Goal: Transaction & Acquisition: Obtain resource

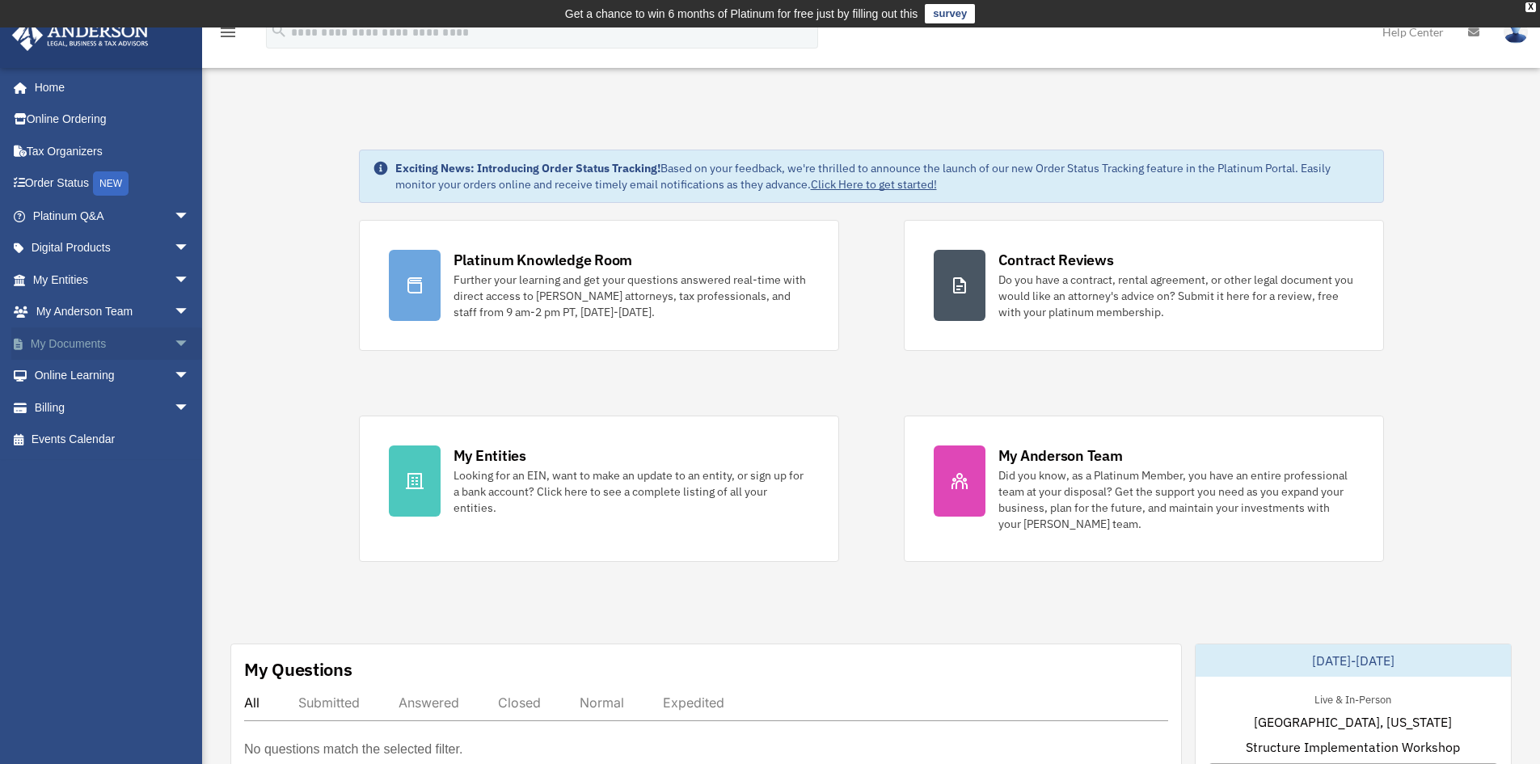
click at [174, 343] on span "arrow_drop_down" at bounding box center [190, 343] width 32 height 33
click at [63, 375] on link "Box" at bounding box center [119, 376] width 192 height 32
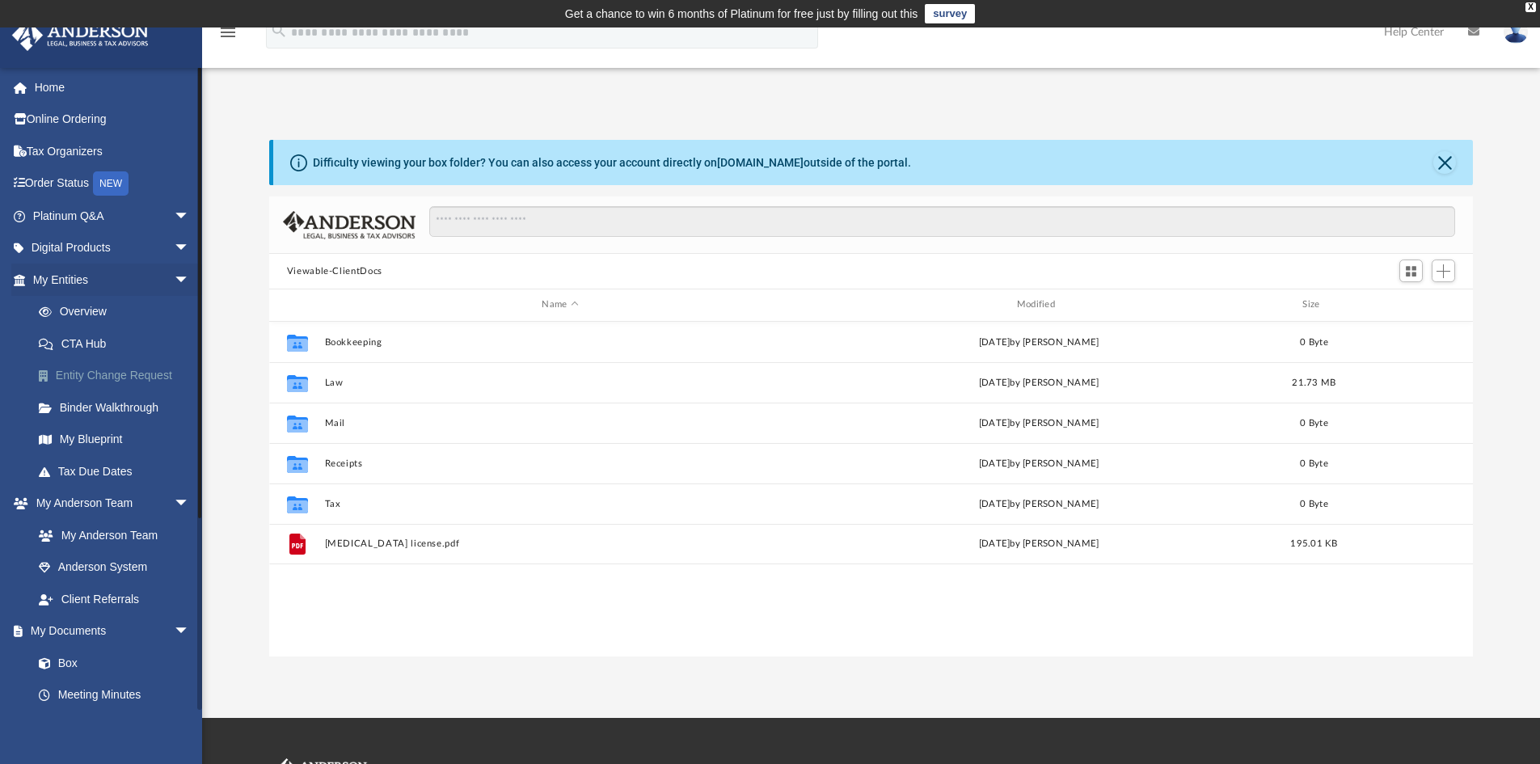
scroll to position [356, 1192]
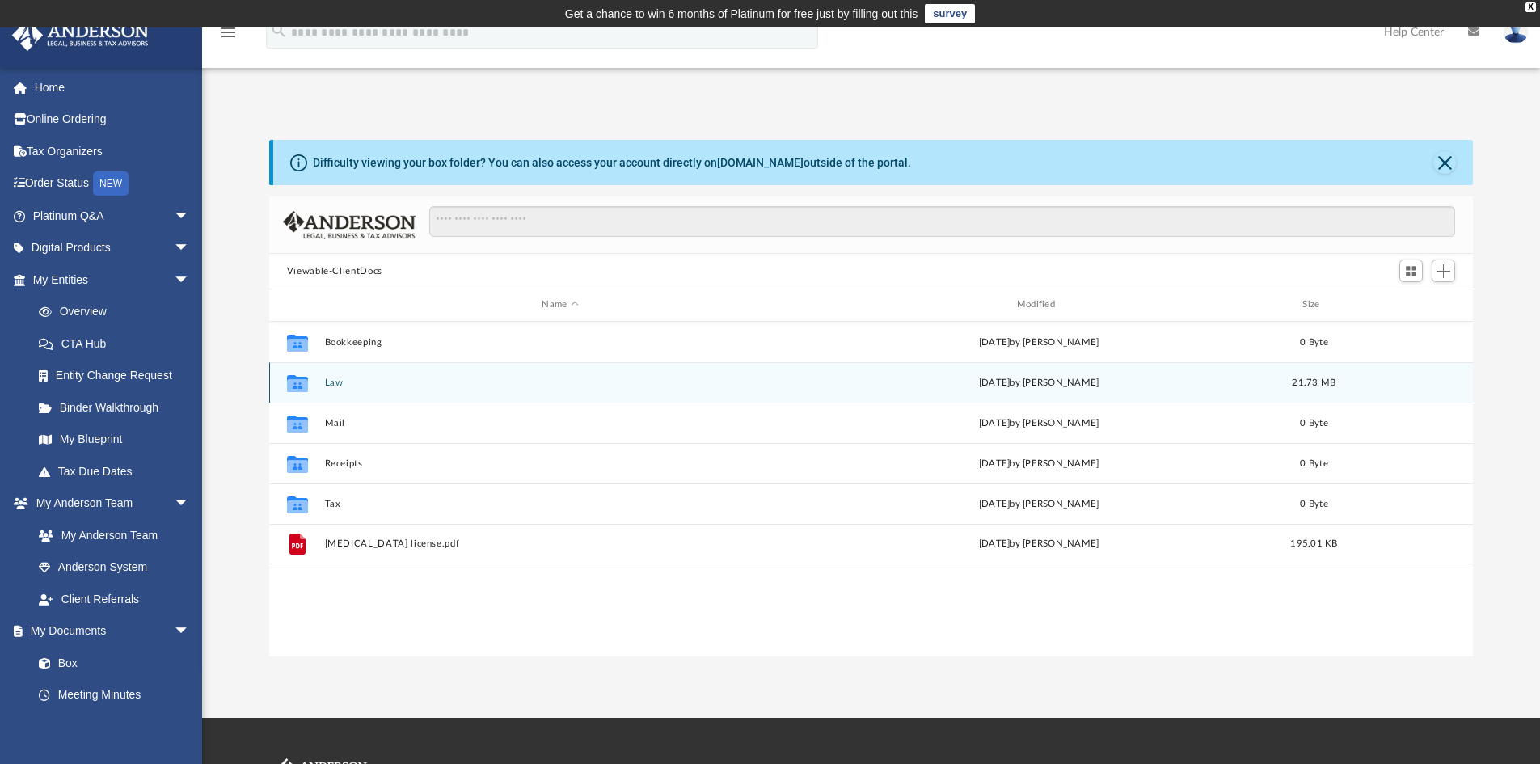
click at [334, 383] on button "Law" at bounding box center [559, 383] width 471 height 11
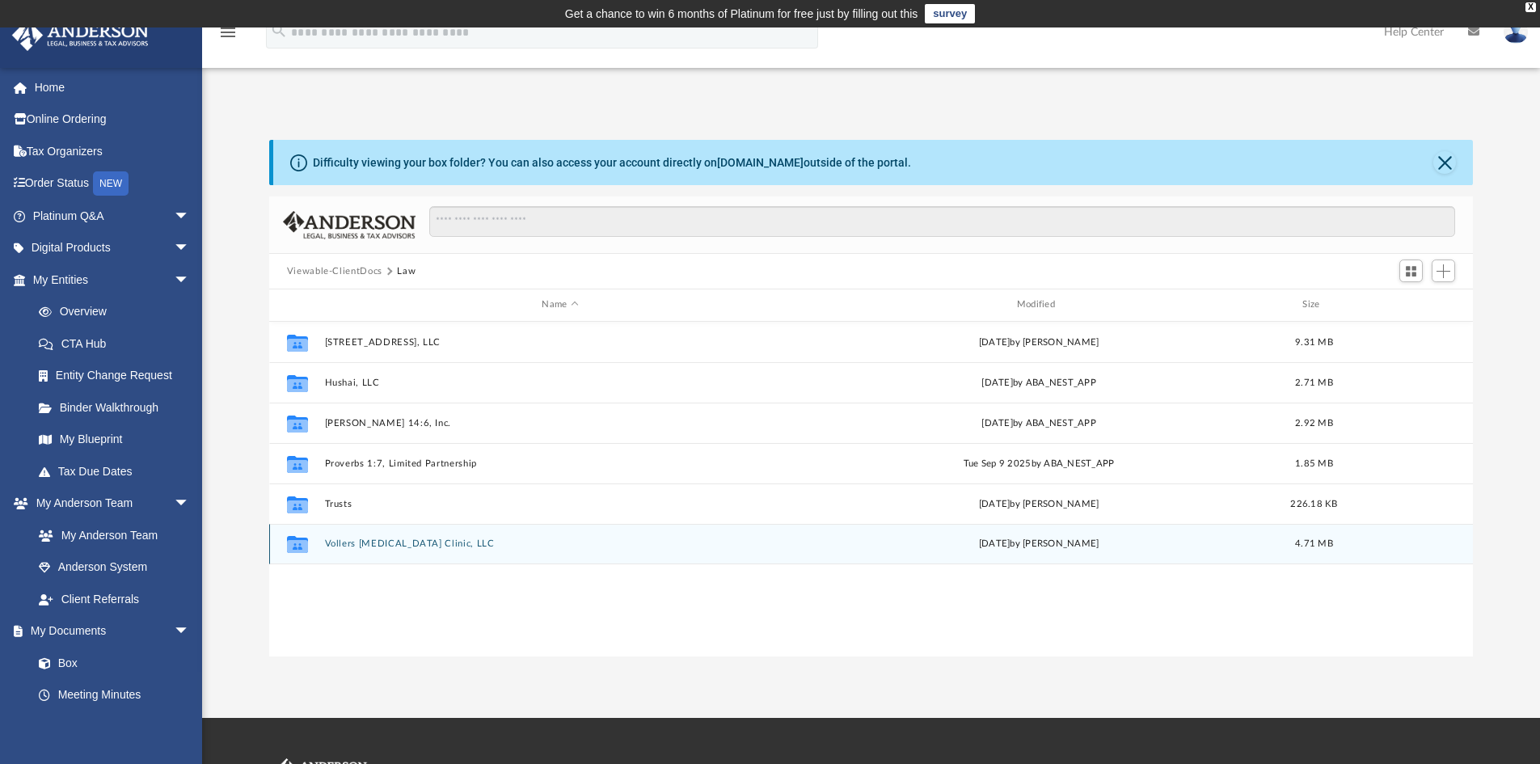
click at [388, 546] on button "Vollers Chiropractic Clinic, LLC" at bounding box center [559, 543] width 471 height 11
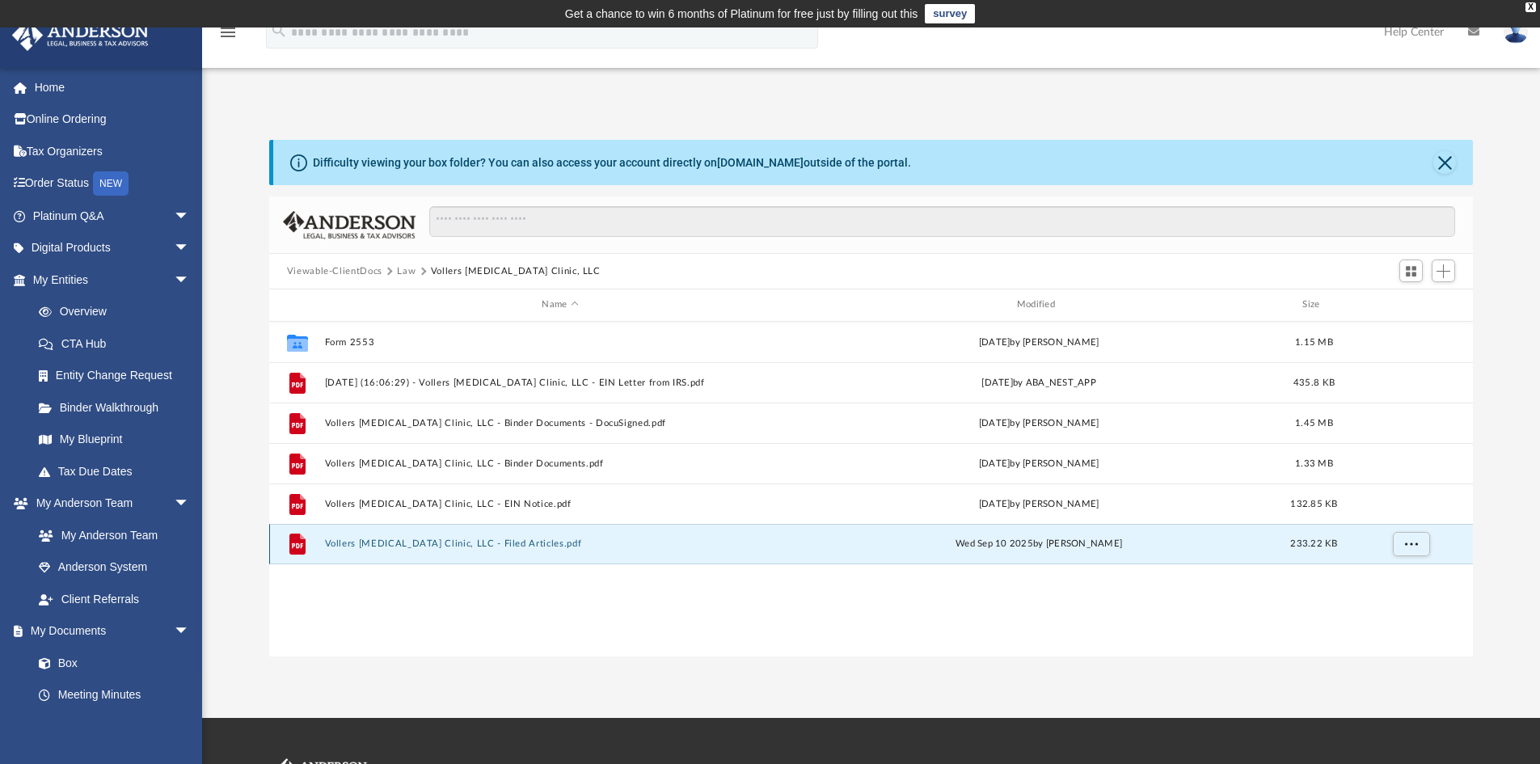
click at [393, 540] on button "Vollers Chiropractic Clinic, LLC - Filed Articles.pdf" at bounding box center [559, 543] width 471 height 11
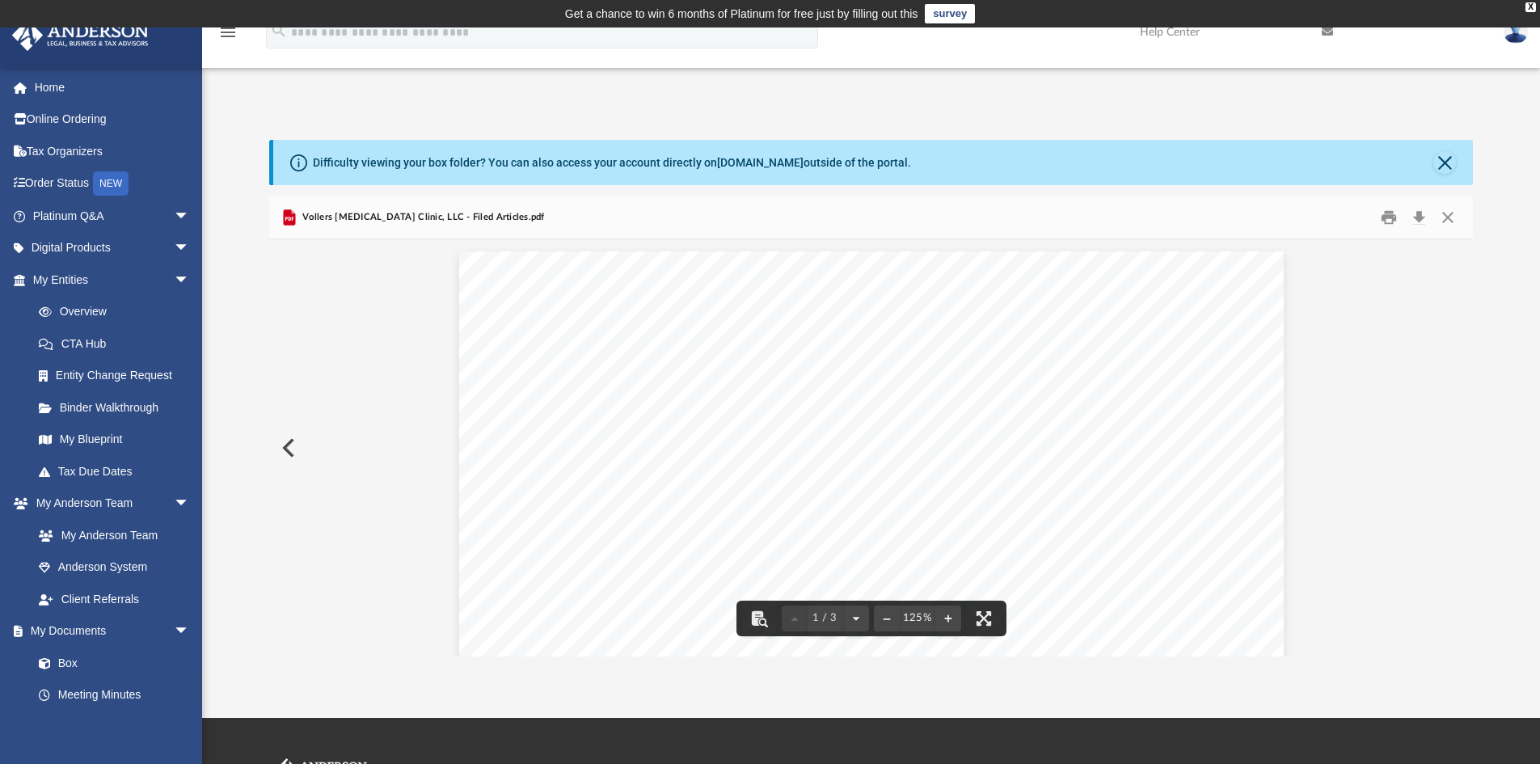
click at [1390, 213] on button "Print" at bounding box center [1389, 217] width 32 height 25
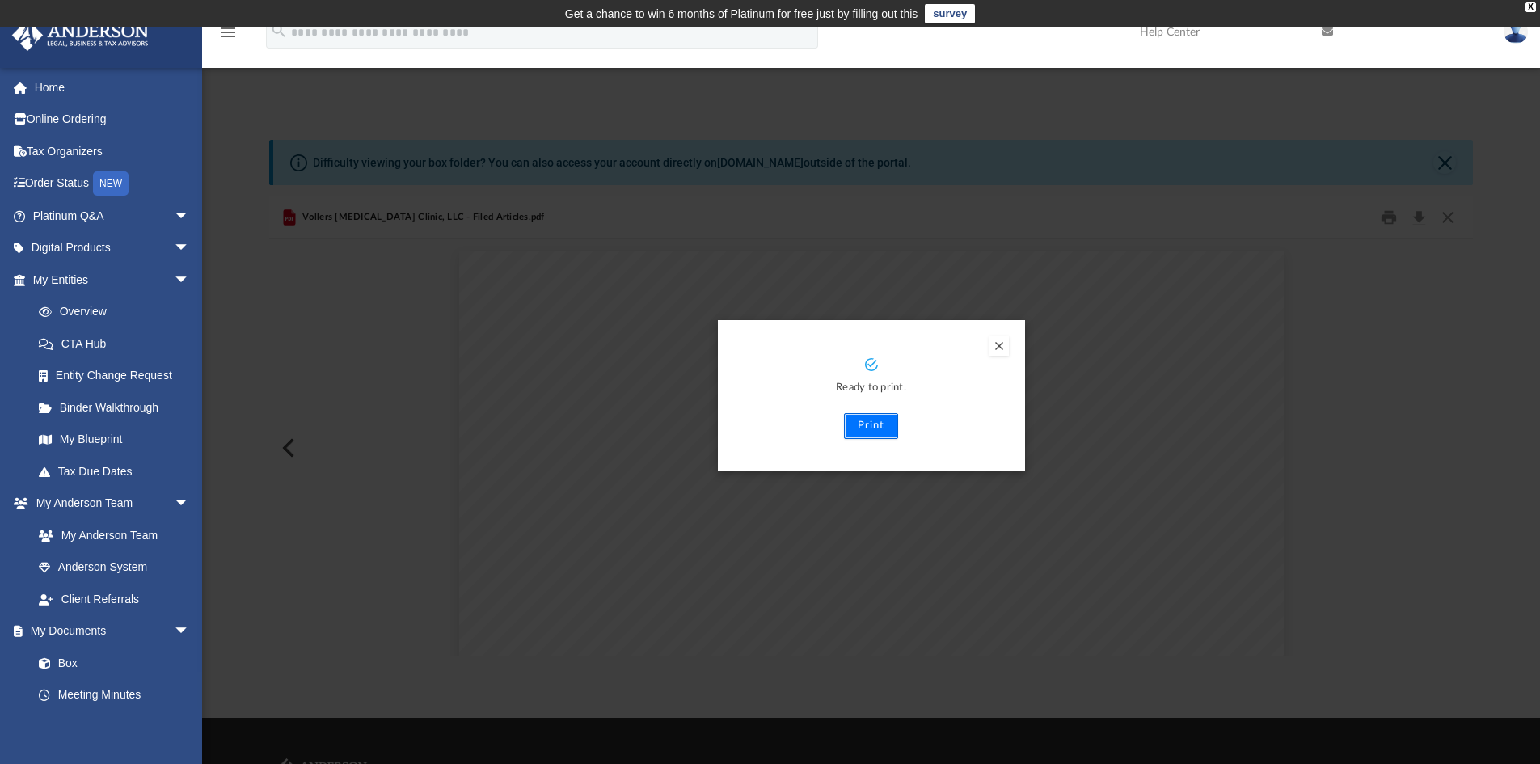
click at [881, 425] on button "Print" at bounding box center [871, 426] width 54 height 26
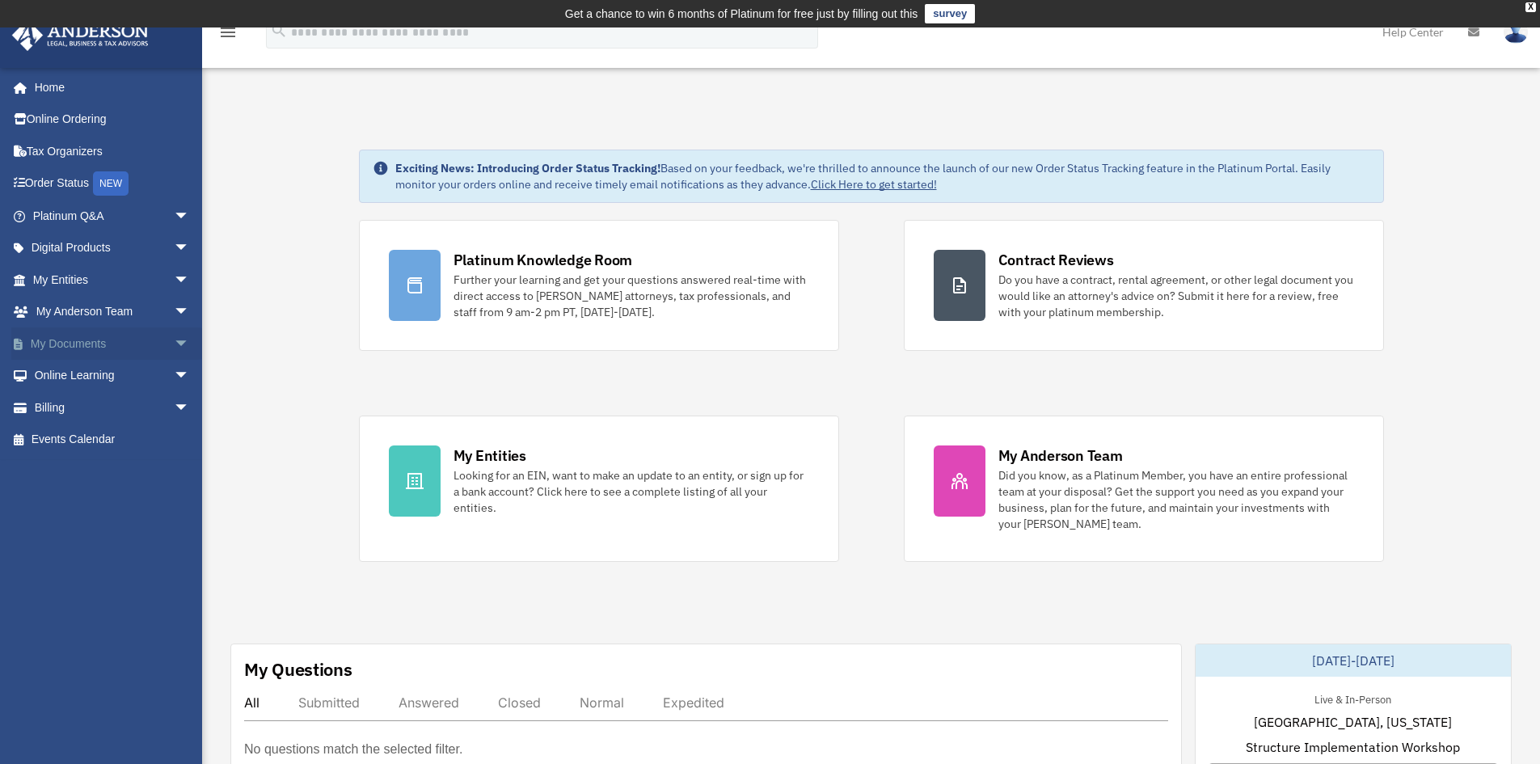
click at [174, 340] on span "arrow_drop_down" at bounding box center [190, 343] width 32 height 33
click at [71, 372] on link "Box" at bounding box center [119, 376] width 192 height 32
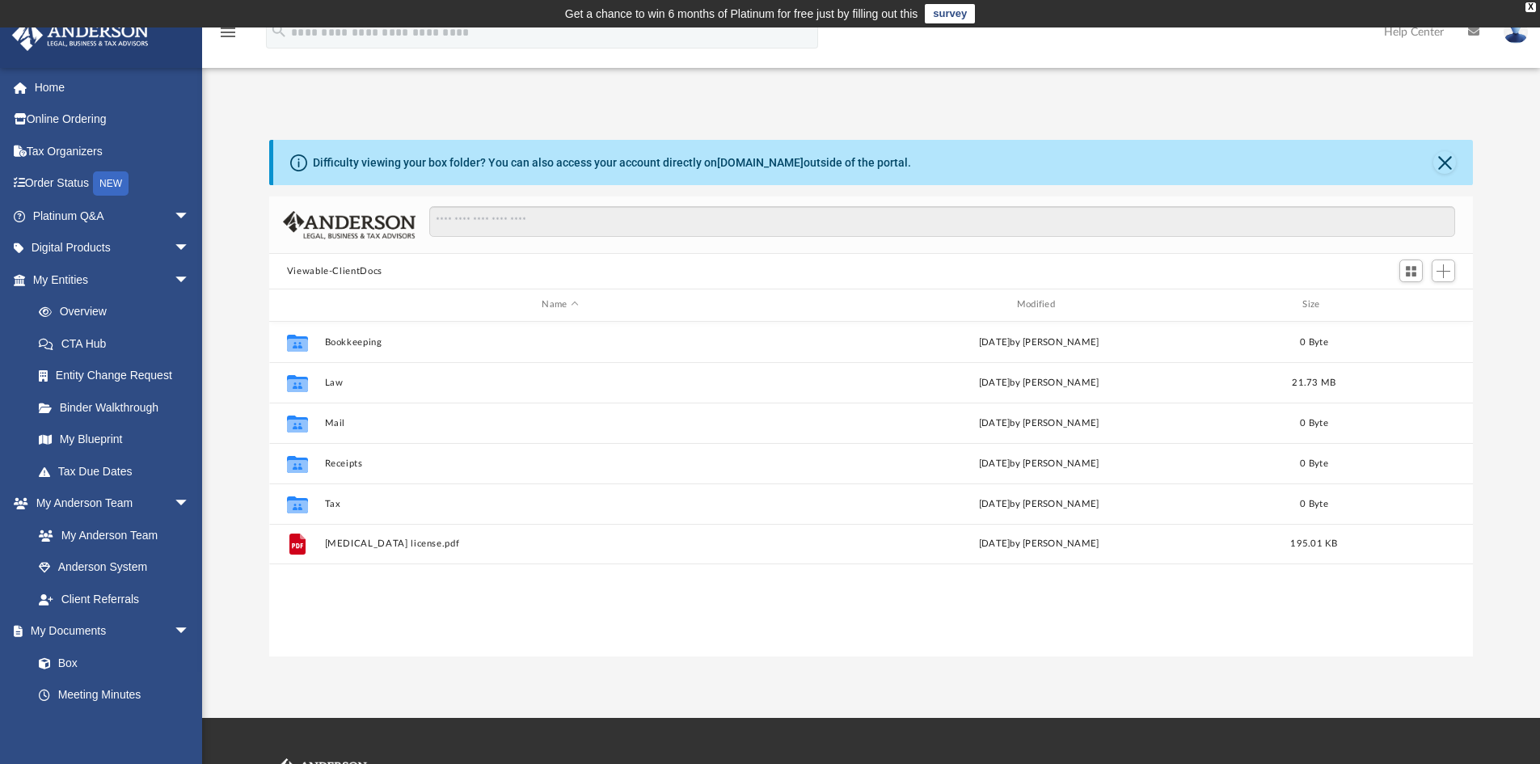
scroll to position [356, 1192]
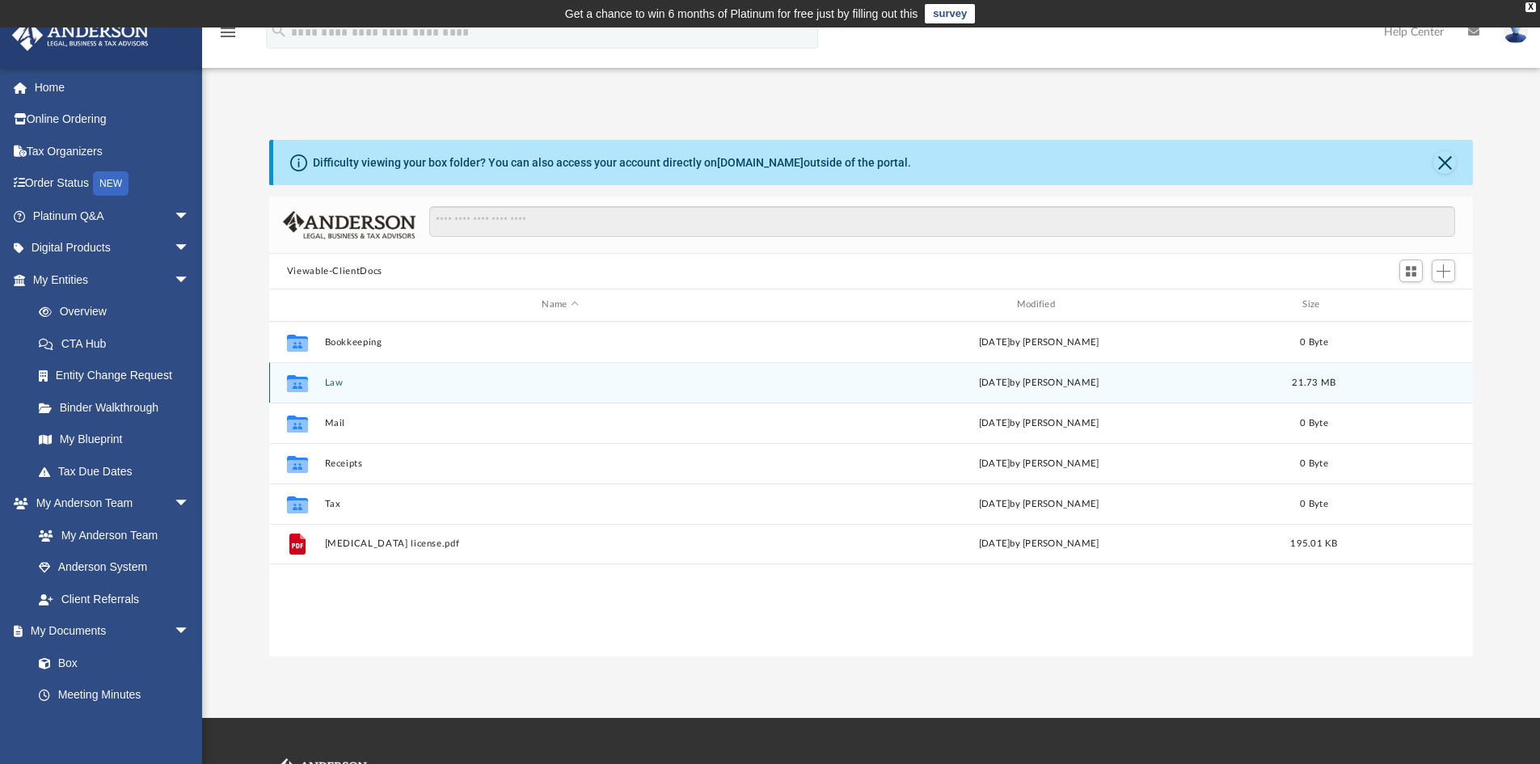
click at [344, 390] on div "Collaborated Folder Law Sat Sep 27 2025 by Laura Hundley 21.73 MB" at bounding box center [871, 382] width 1205 height 40
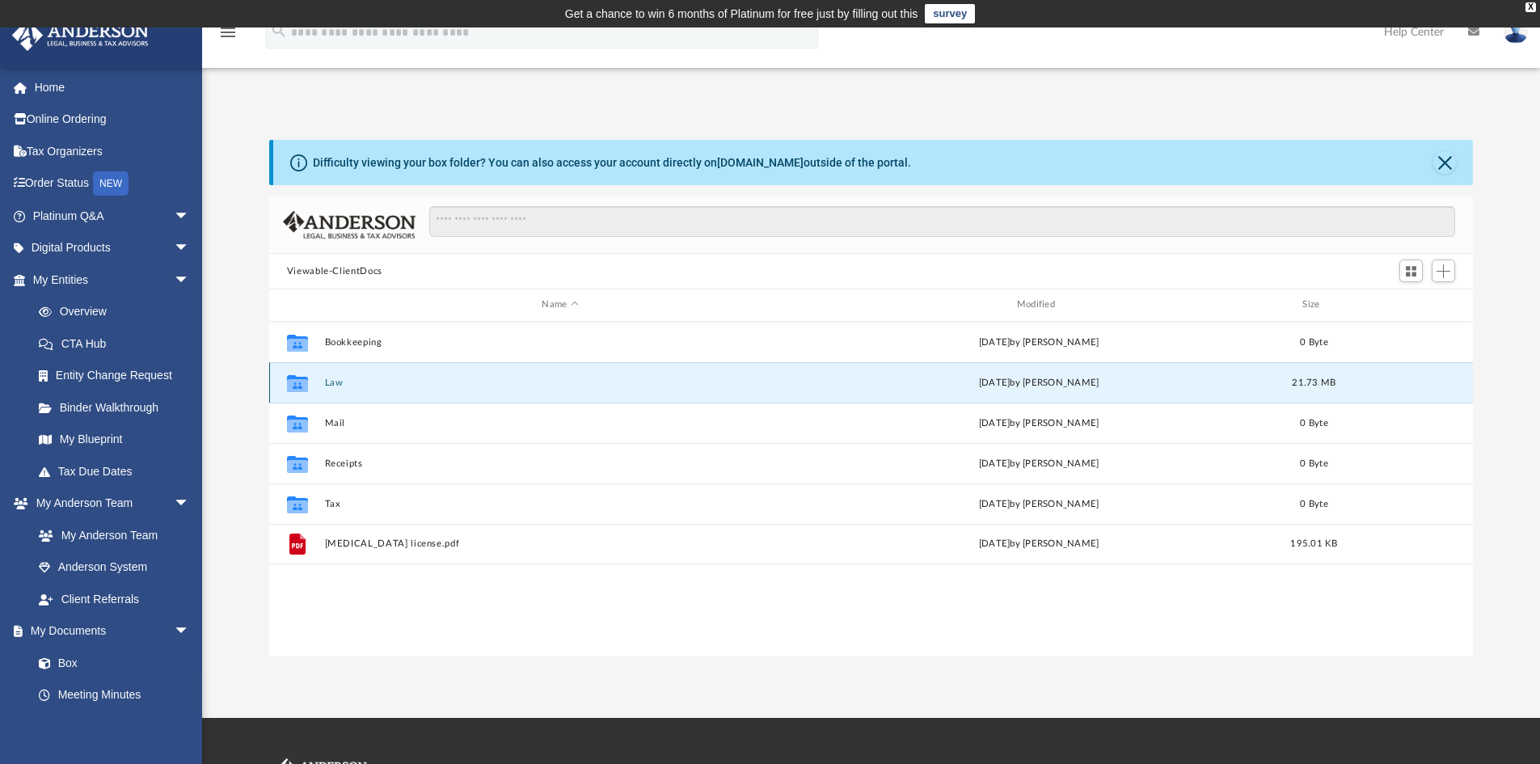
click at [306, 386] on icon "grid" at bounding box center [297, 384] width 21 height 13
click at [960, 374] on div "Collaborated Folder Law Sat Sep 27 2025 by Laura Hundley 21.73 MB" at bounding box center [871, 382] width 1205 height 40
click at [440, 378] on button "Law" at bounding box center [559, 383] width 471 height 11
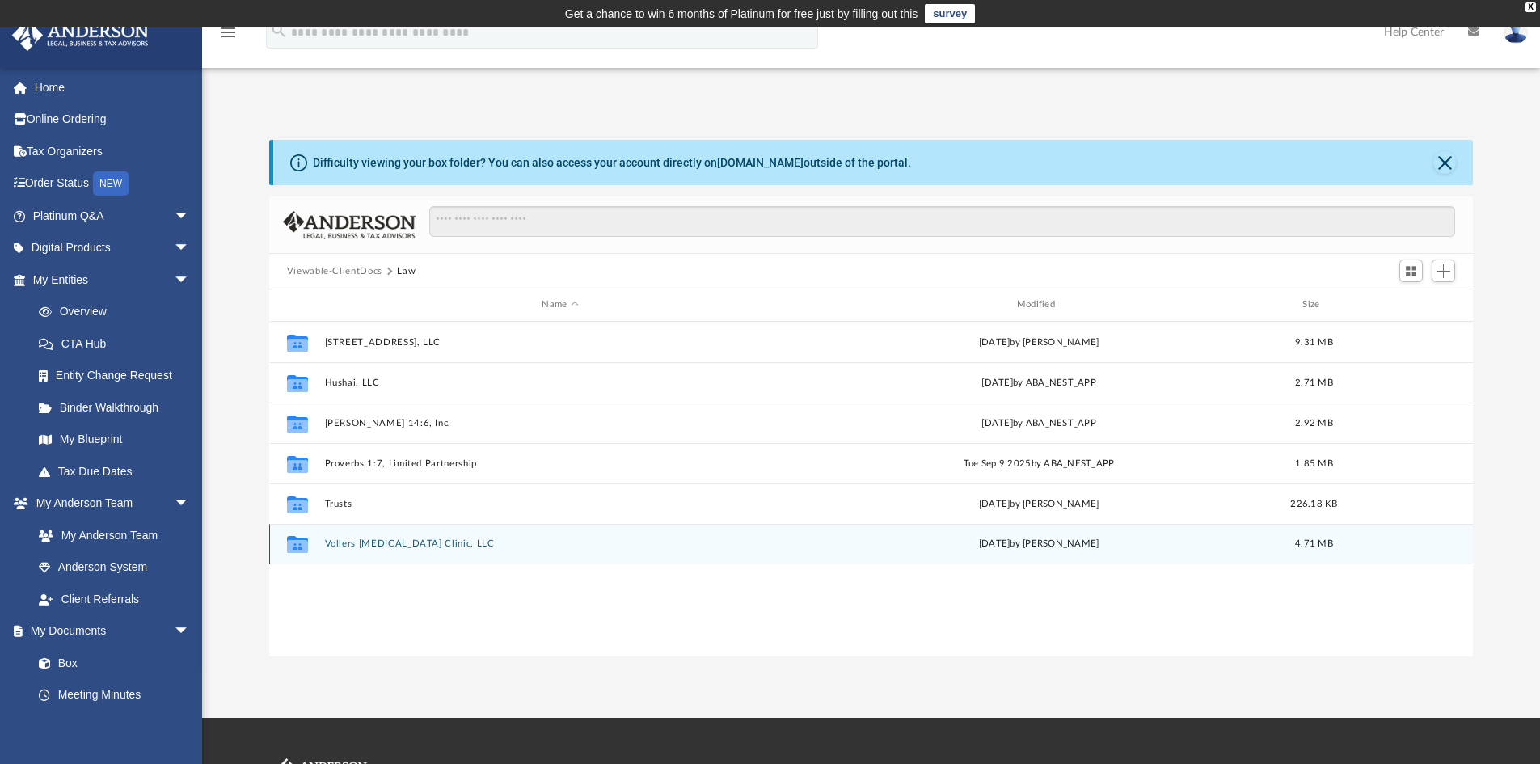
click at [398, 544] on button "Vollers Chiropractic Clinic, LLC" at bounding box center [559, 543] width 471 height 11
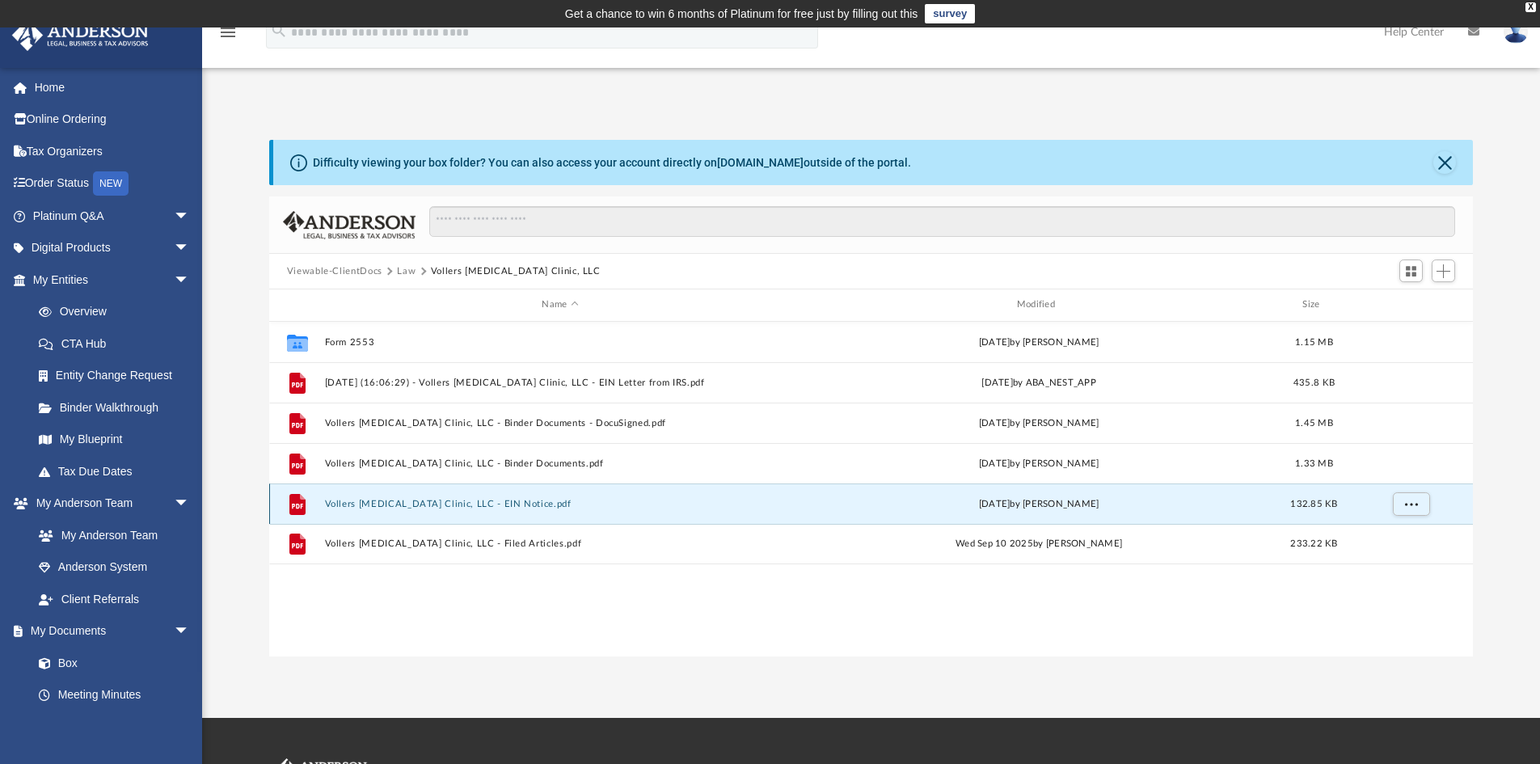
click at [403, 505] on button "Vollers Chiropractic Clinic, LLC - EIN Notice.pdf" at bounding box center [559, 504] width 471 height 11
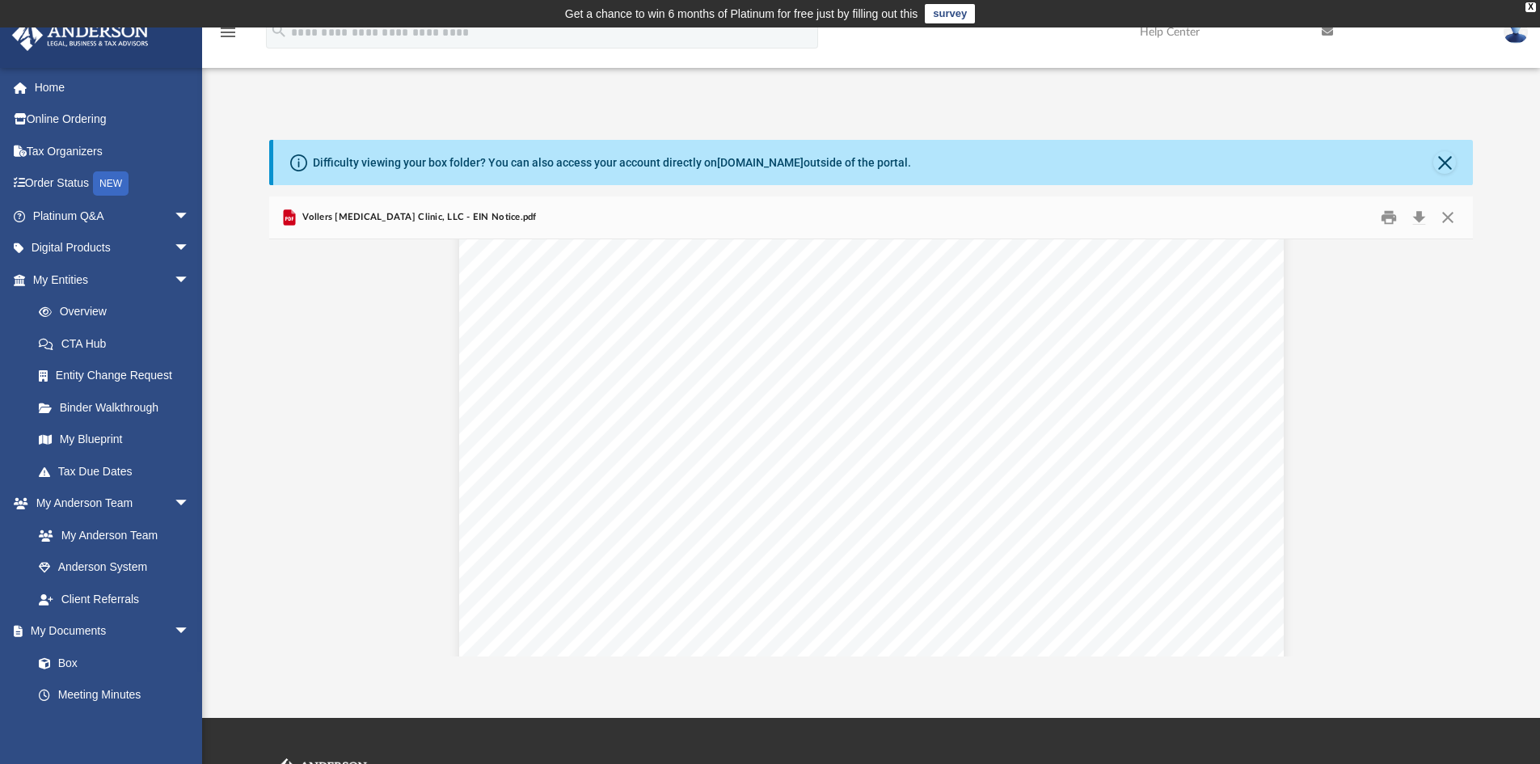
scroll to position [3746, 0]
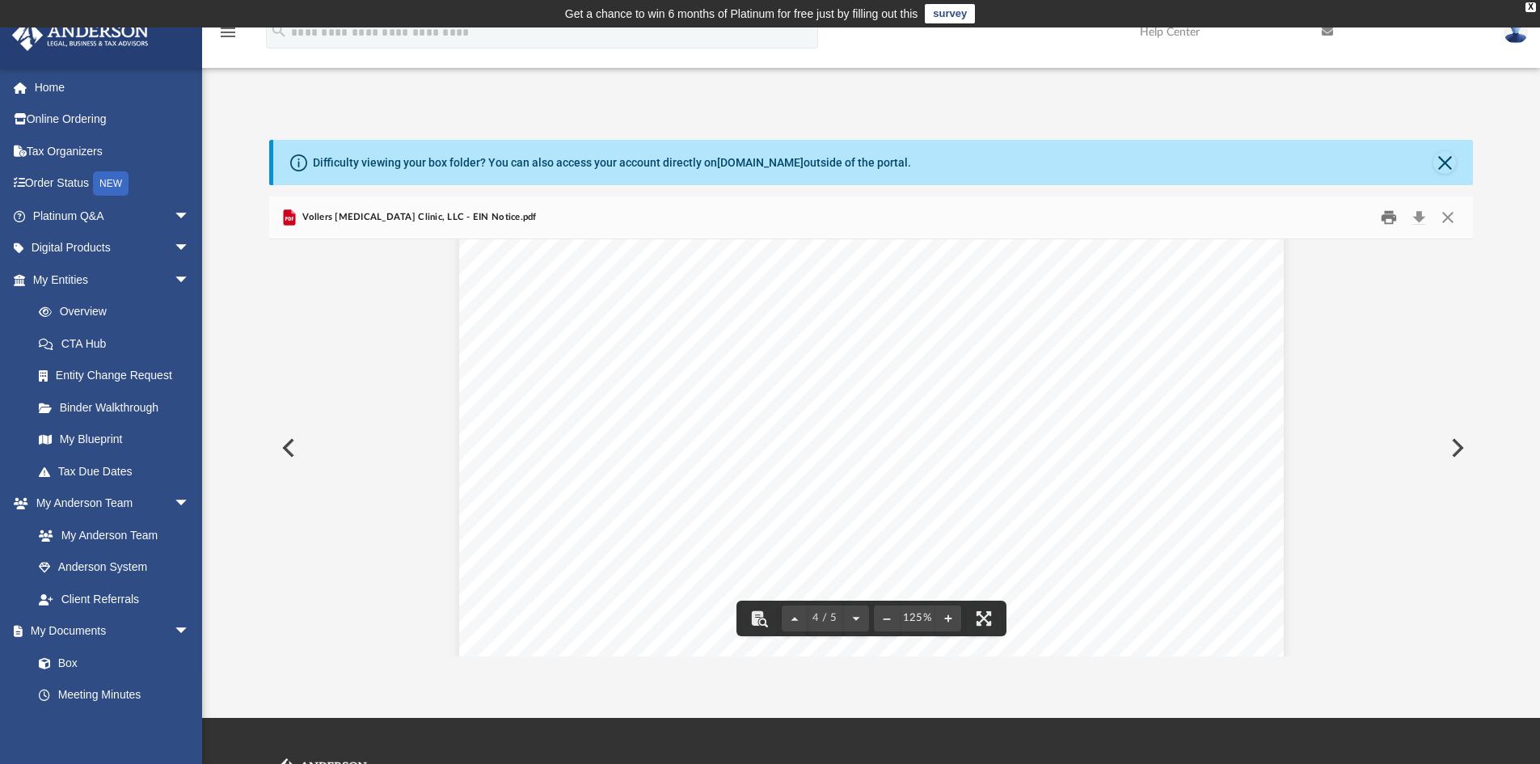
click at [1393, 220] on button "Print" at bounding box center [1389, 217] width 32 height 25
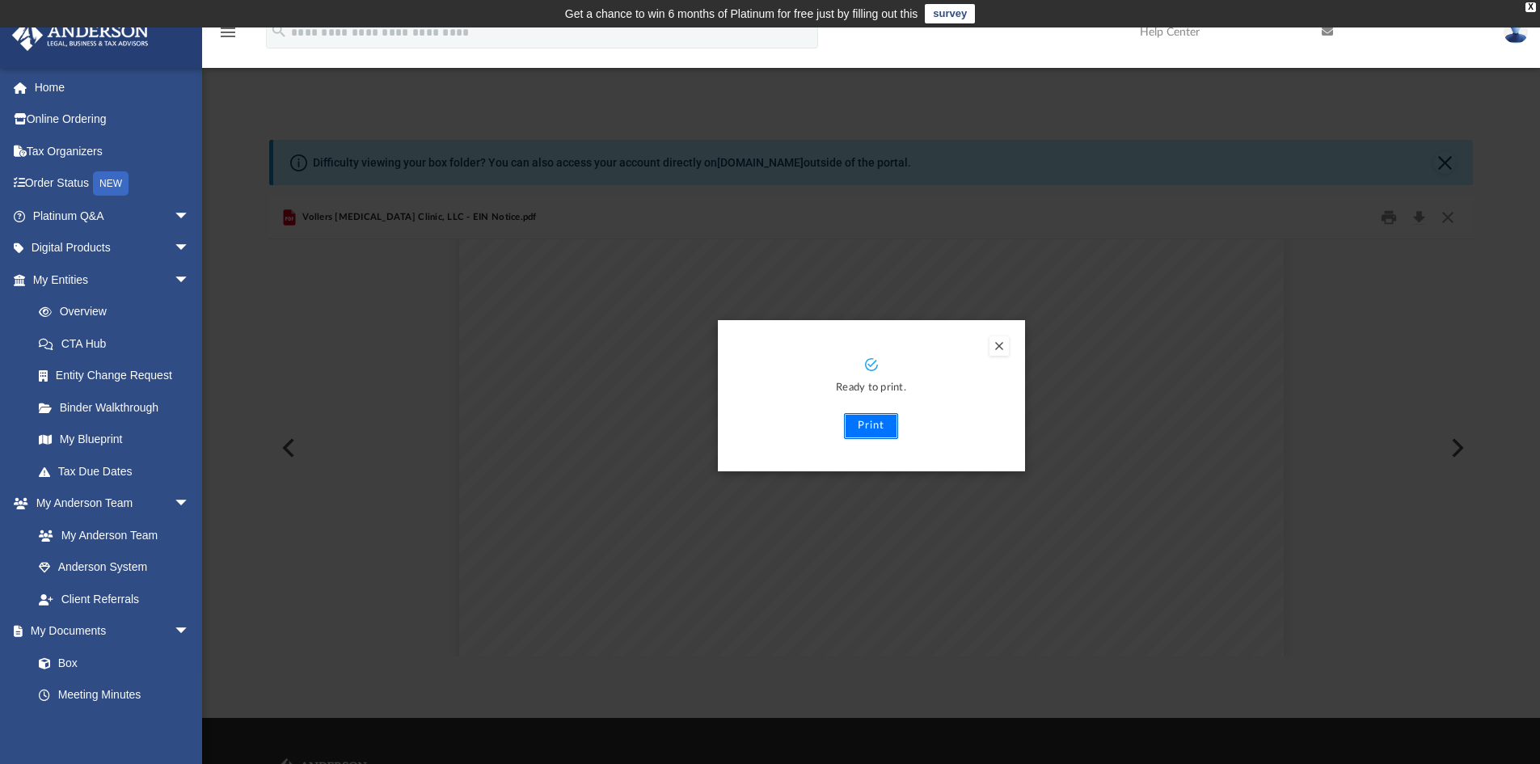
click at [872, 417] on button "Print" at bounding box center [871, 426] width 54 height 26
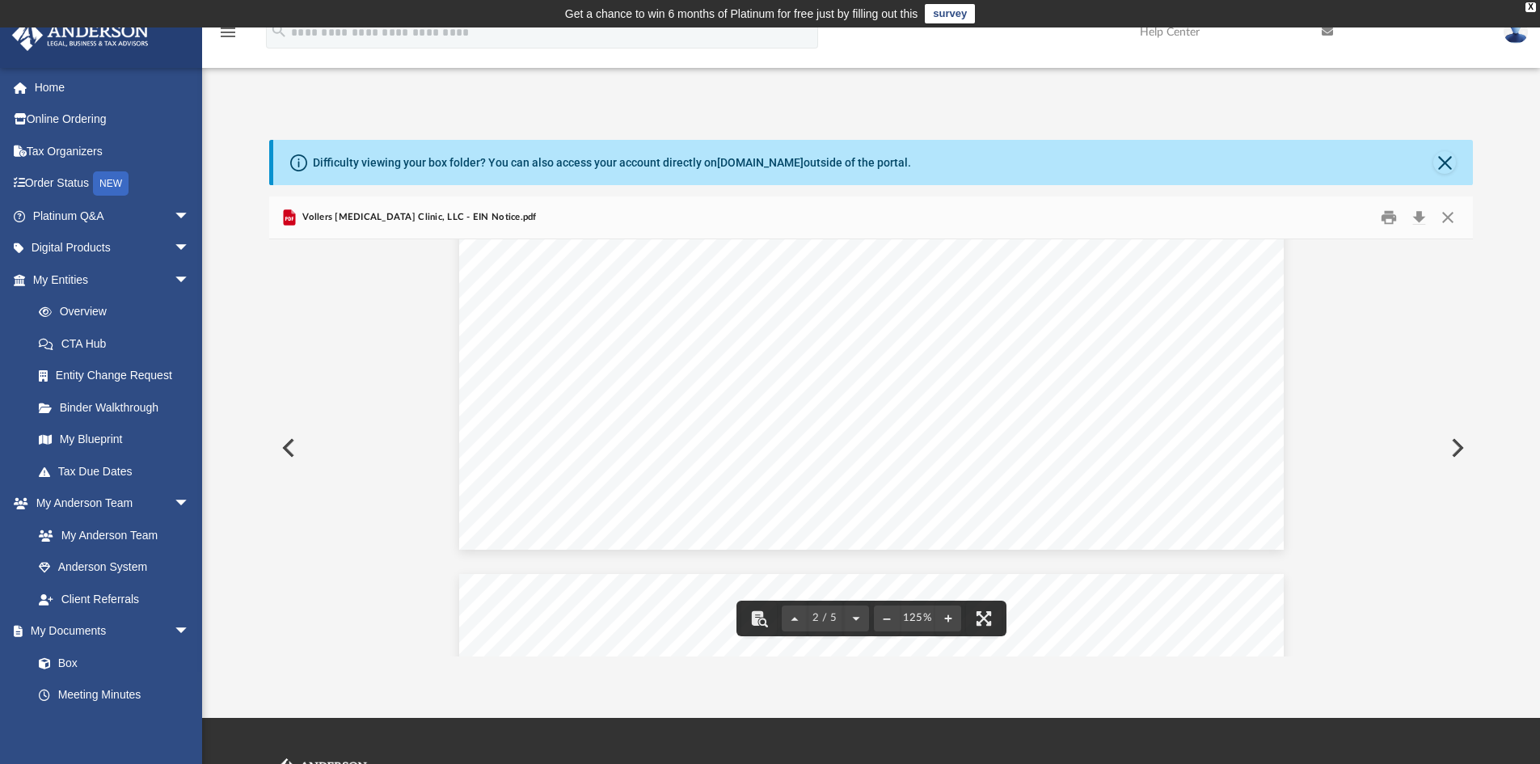
scroll to position [1564, 0]
click at [1446, 164] on button "Close" at bounding box center [1444, 162] width 23 height 23
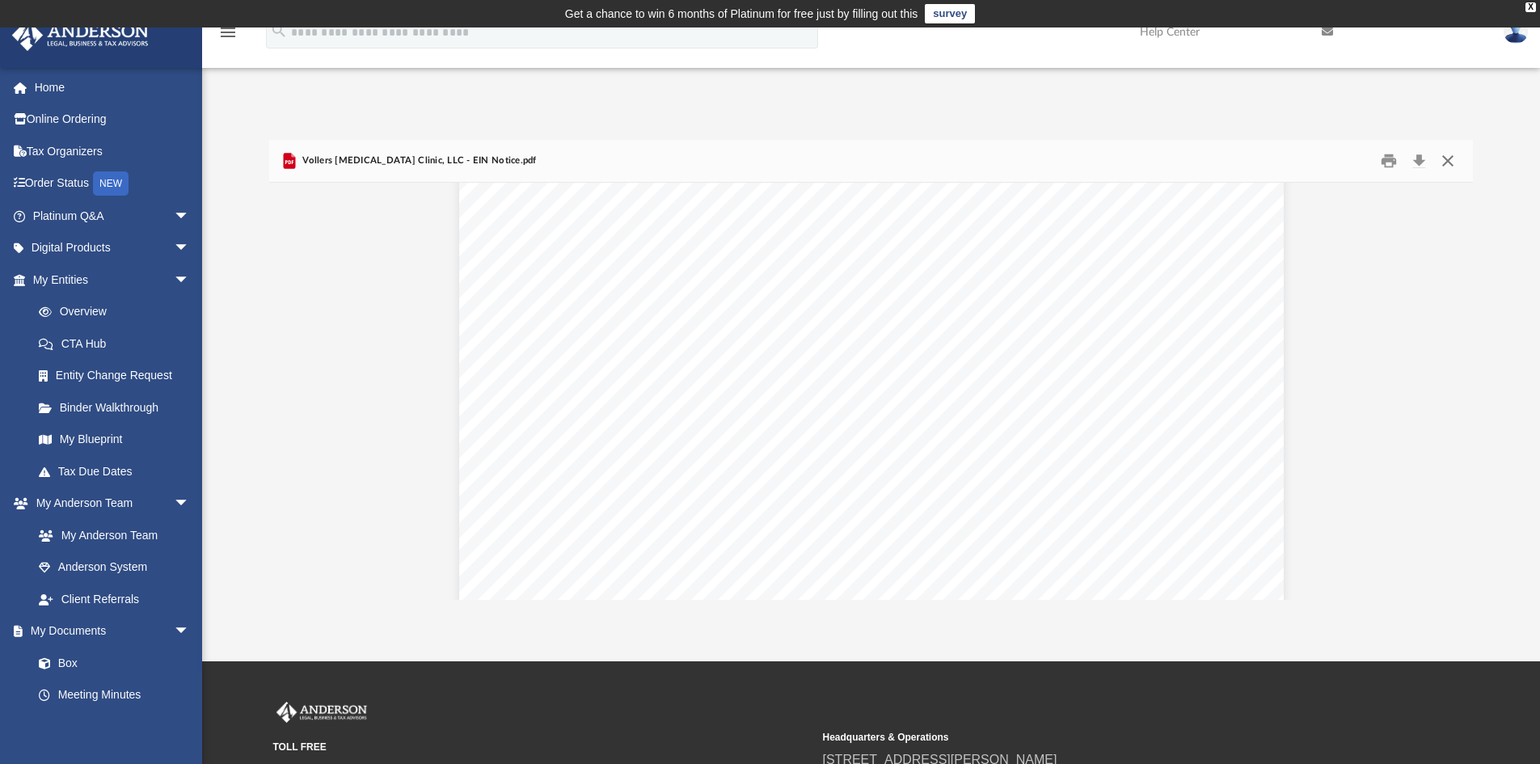
click at [1447, 156] on button "Close" at bounding box center [1447, 161] width 29 height 25
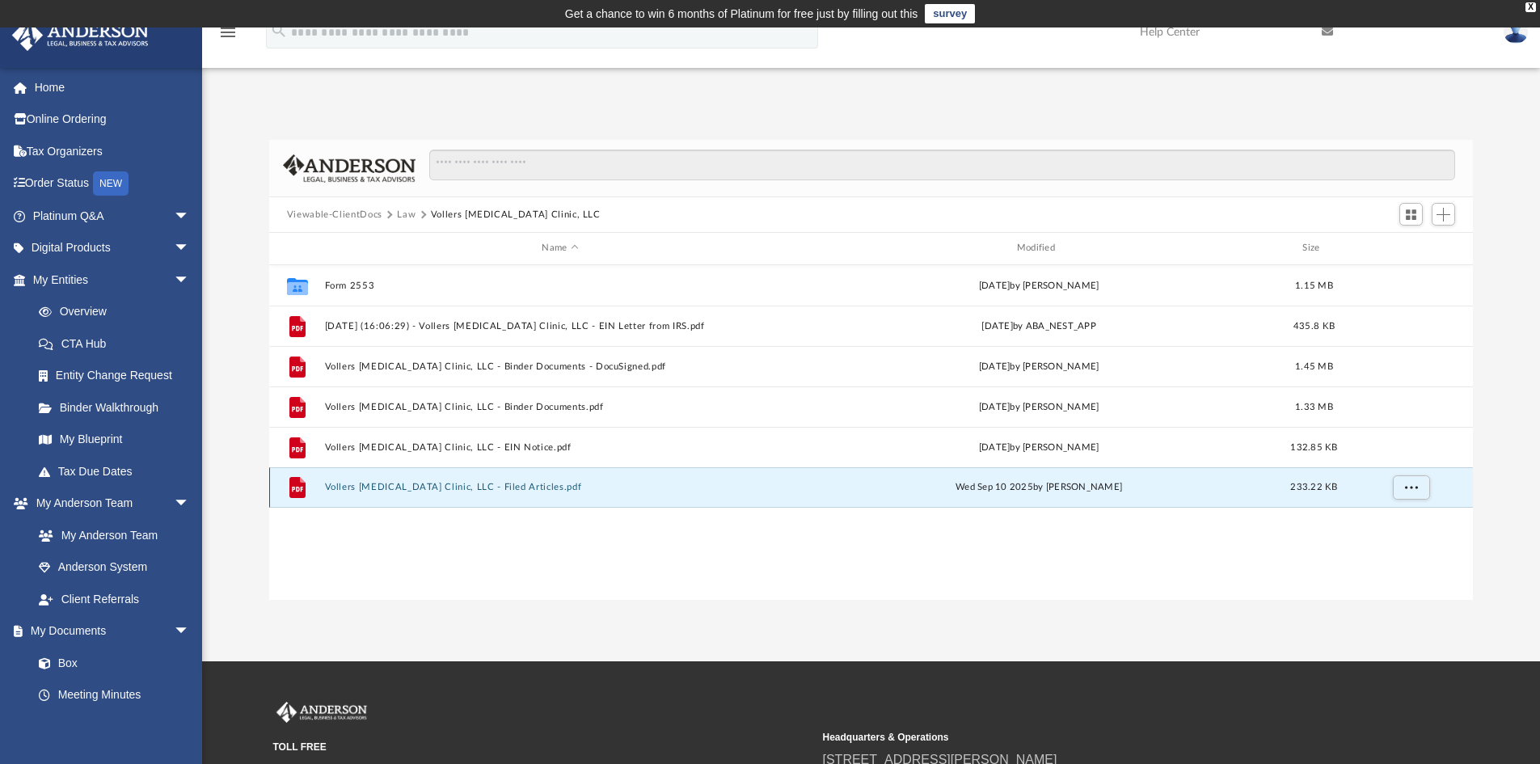
click at [377, 488] on button "Vollers Chiropractic Clinic, LLC - Filed Articles.pdf" at bounding box center [559, 487] width 471 height 11
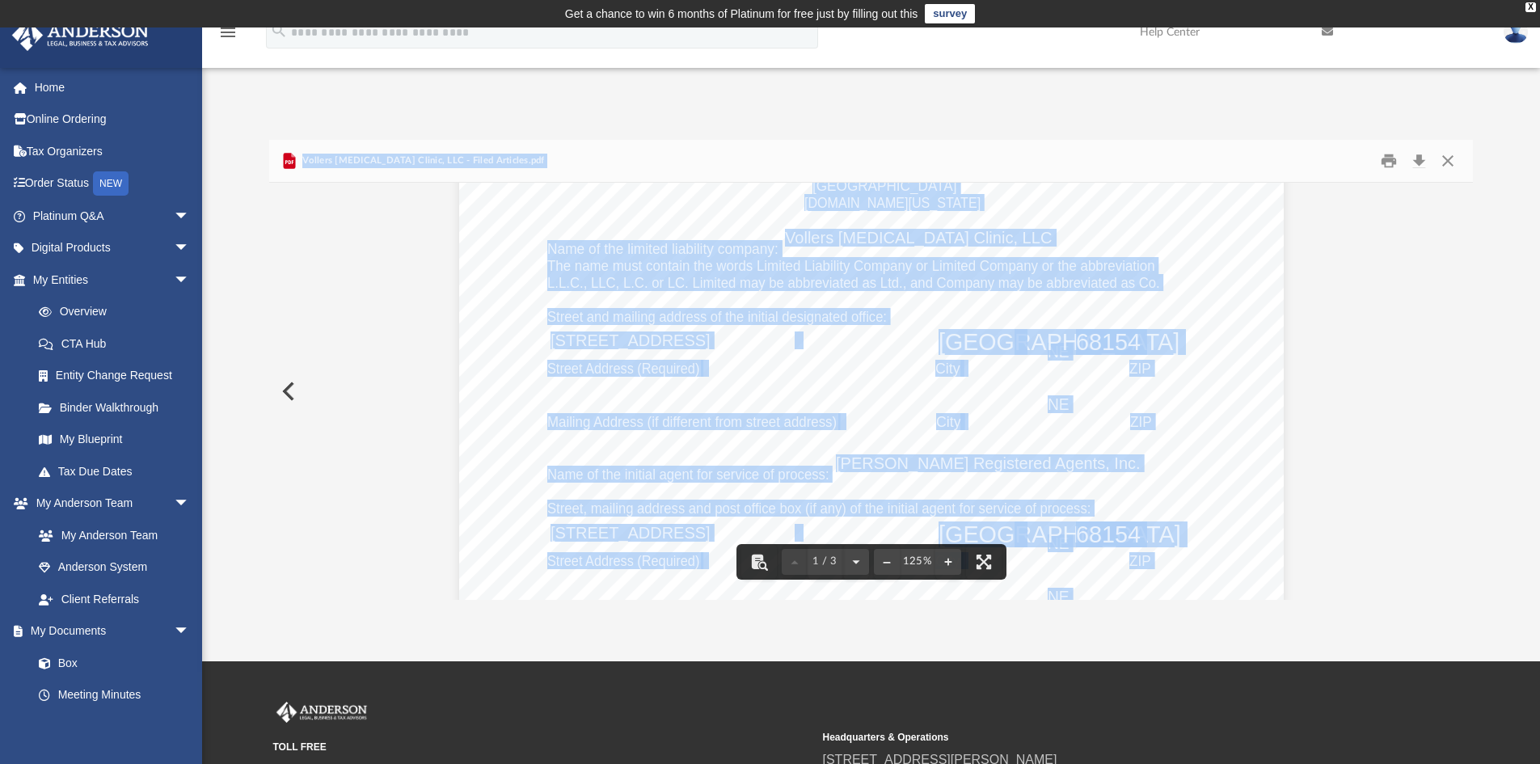
scroll to position [0, 0]
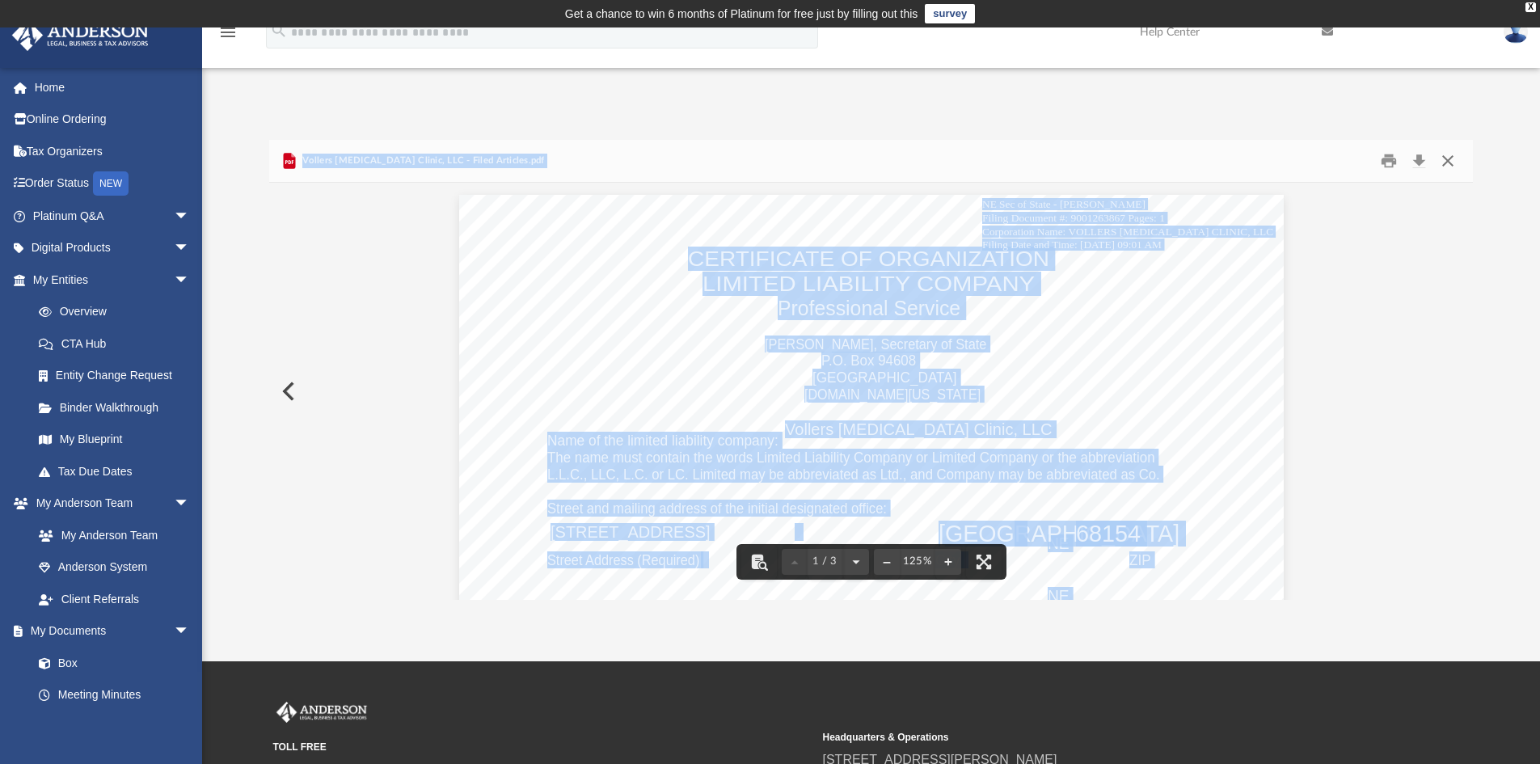
click at [1452, 167] on button "Close" at bounding box center [1447, 161] width 29 height 25
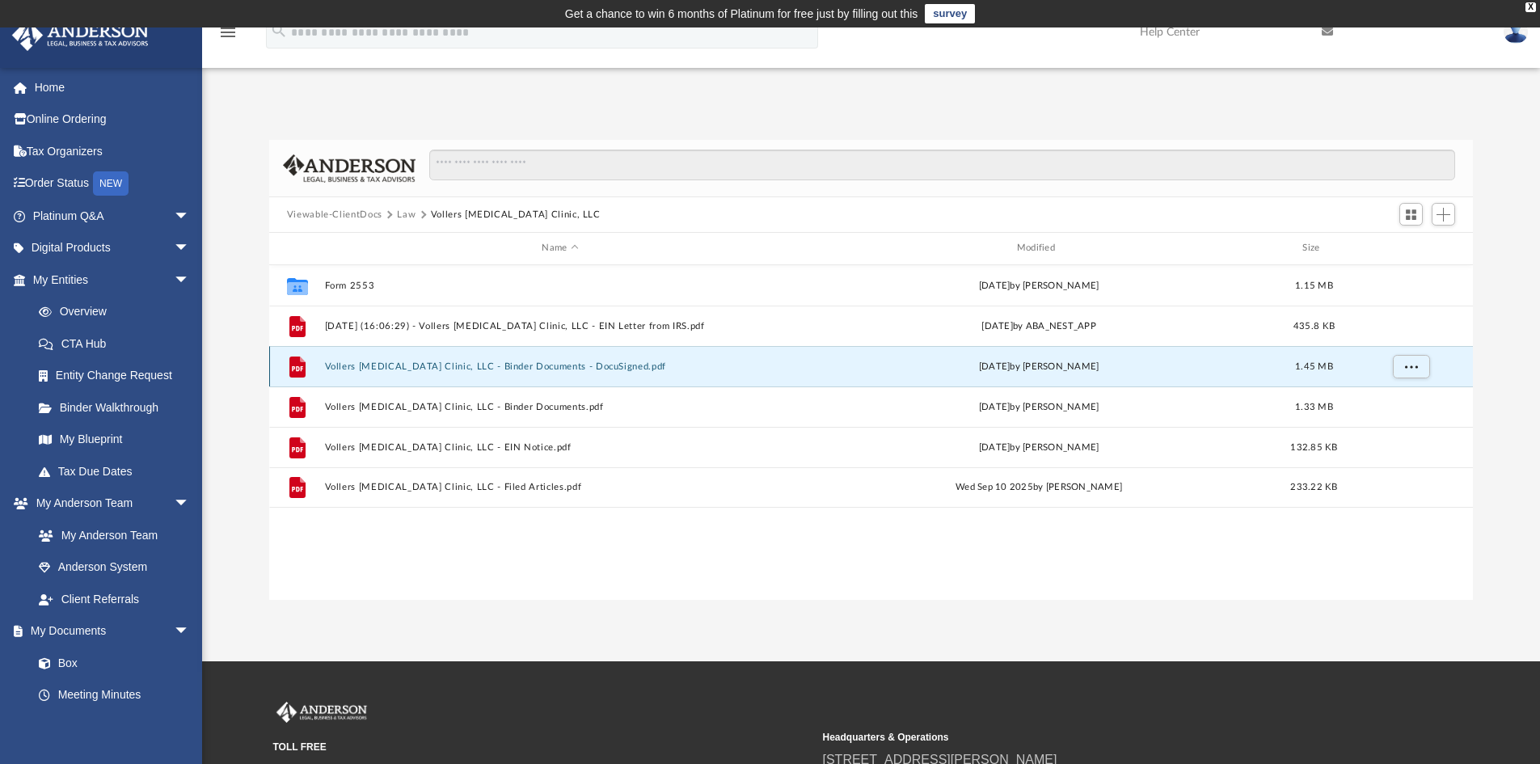
click at [431, 367] on button "Vollers Chiropractic Clinic, LLC - Binder Documents - DocuSigned.pdf" at bounding box center [559, 366] width 471 height 11
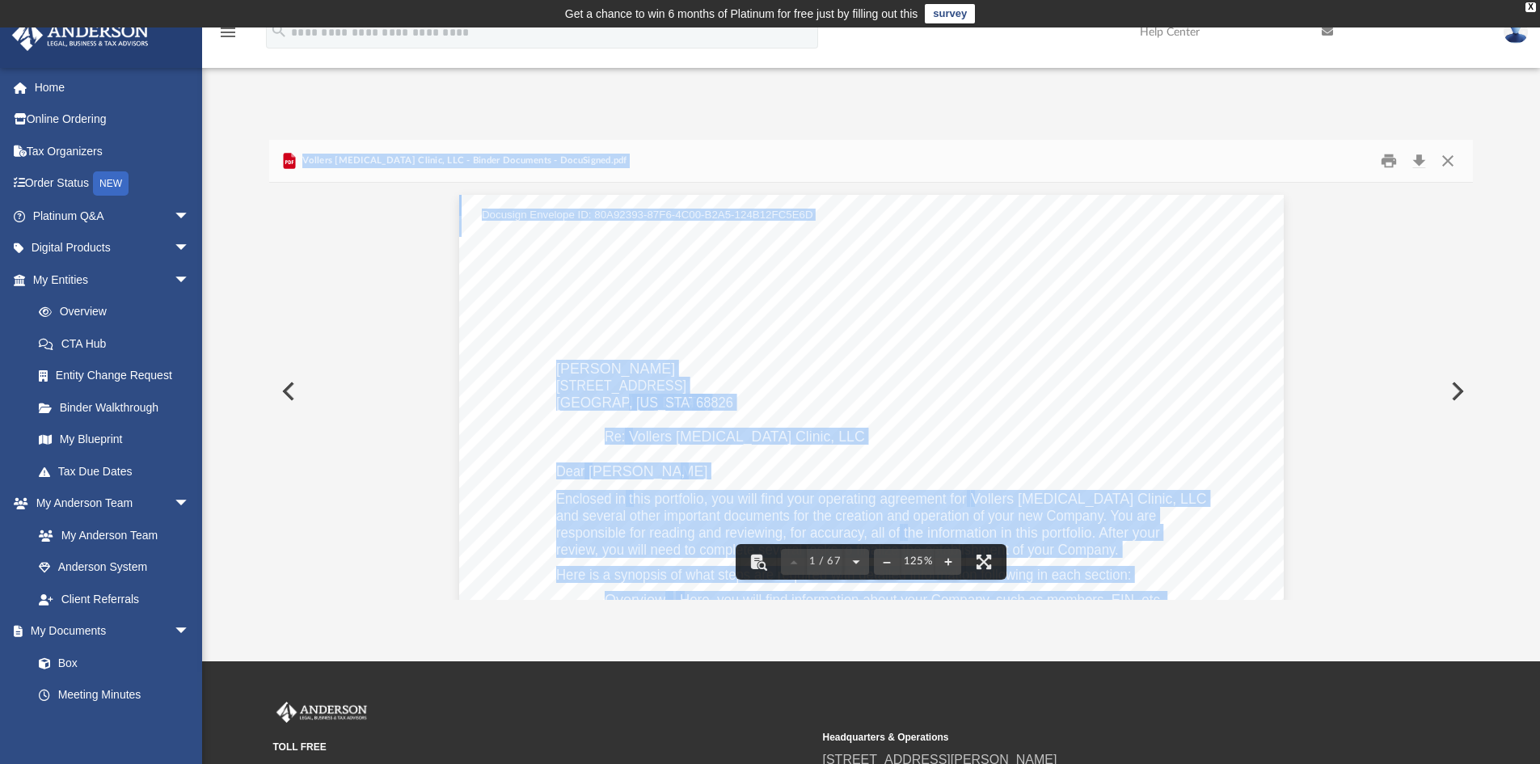
click at [1127, 323] on div "Kurt D. Vollers 2020 21st Road Central City , Nebraska 68826 Re: Vollers Chirop…" at bounding box center [871, 728] width 825 height 1067
click at [1150, 454] on div "Kurt D. Vollers 2020 21st Road Central City , Nebraska 68826 Re: Vollers Chirop…" at bounding box center [871, 728] width 825 height 1067
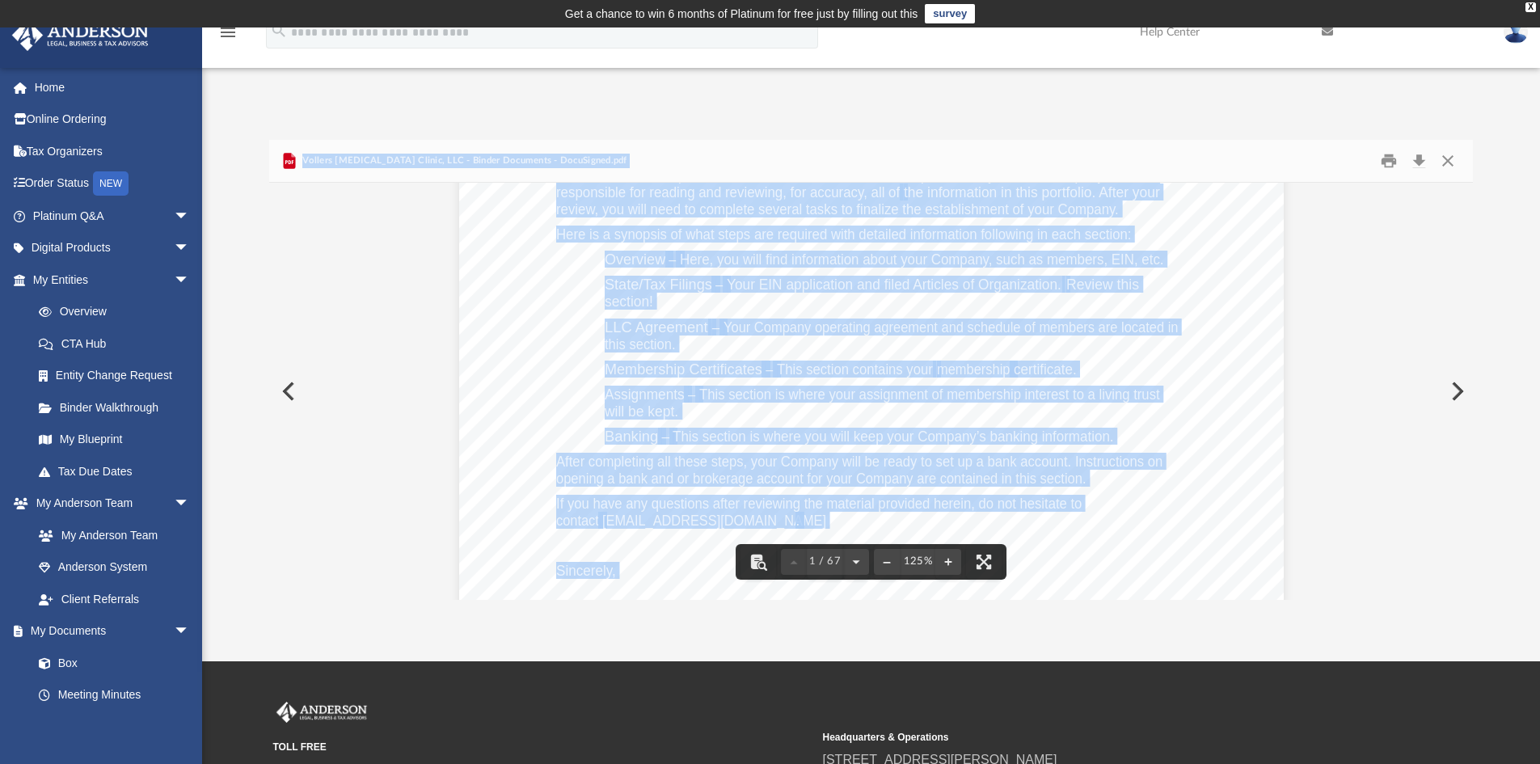
scroll to position [323, 0]
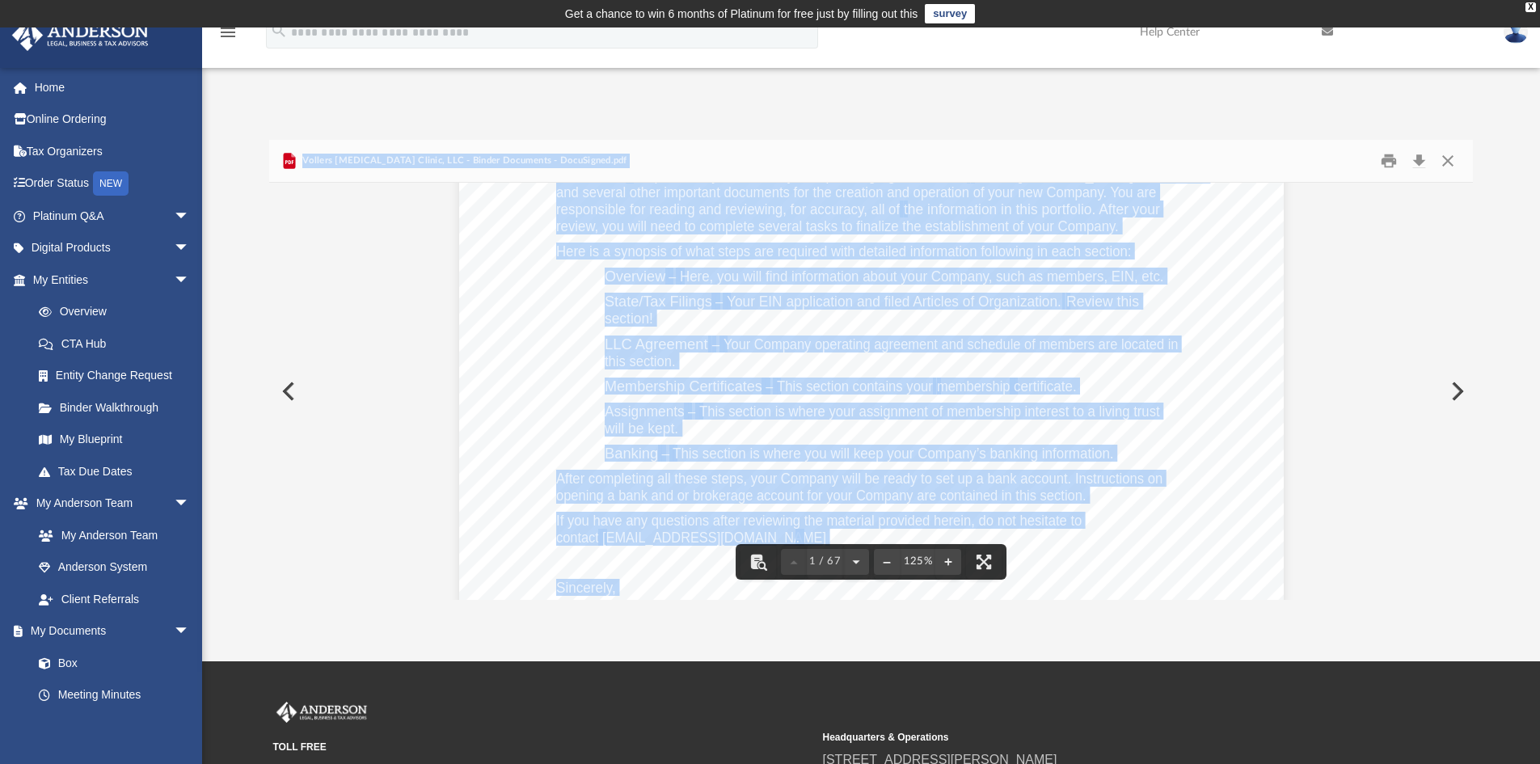
click at [602, 234] on div "Viewable-ClientDocs Law Vollers Chiropractic Clinic, LLC Name Modified Size Col…" at bounding box center [871, 370] width 1205 height 460
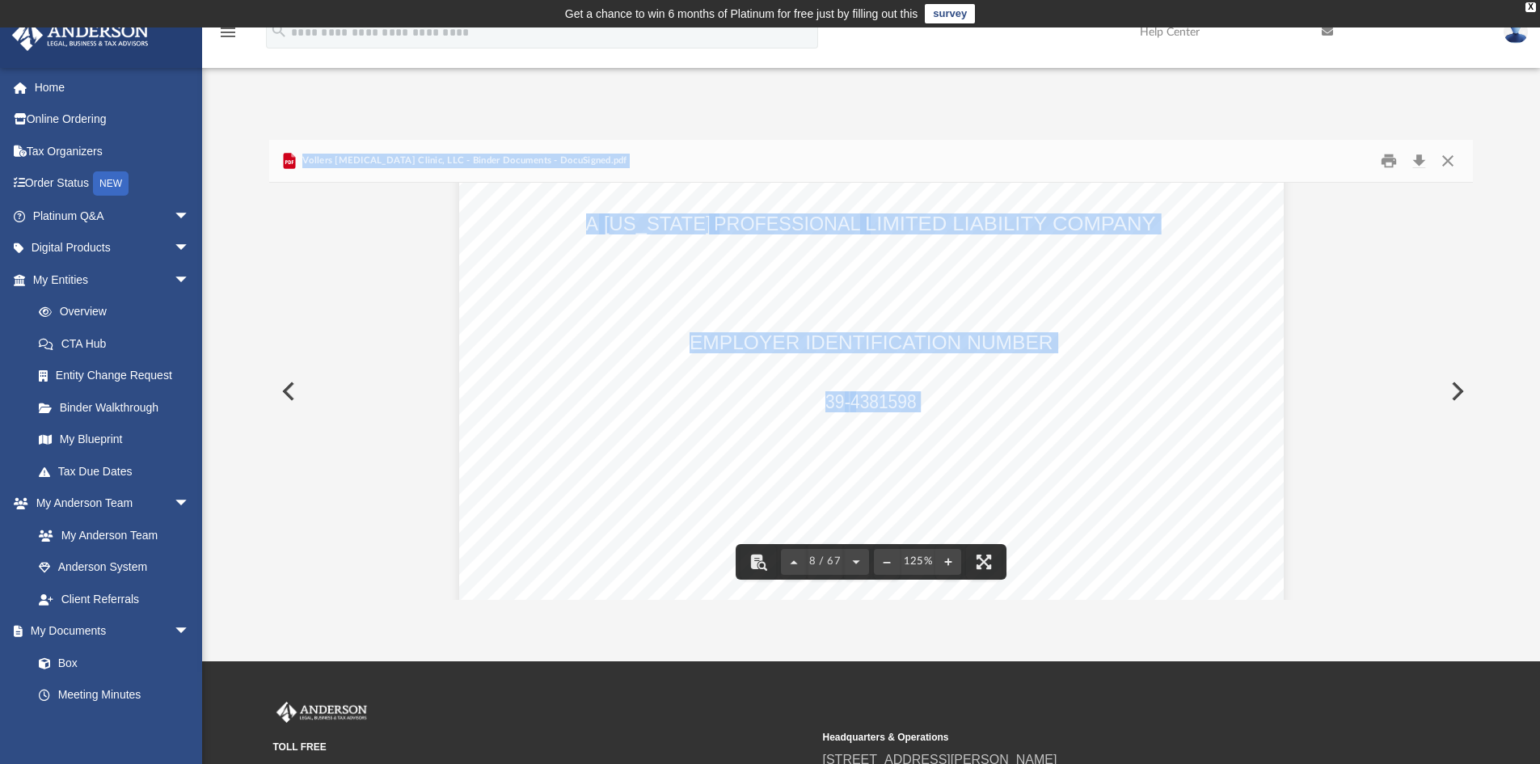
scroll to position [7842, 0]
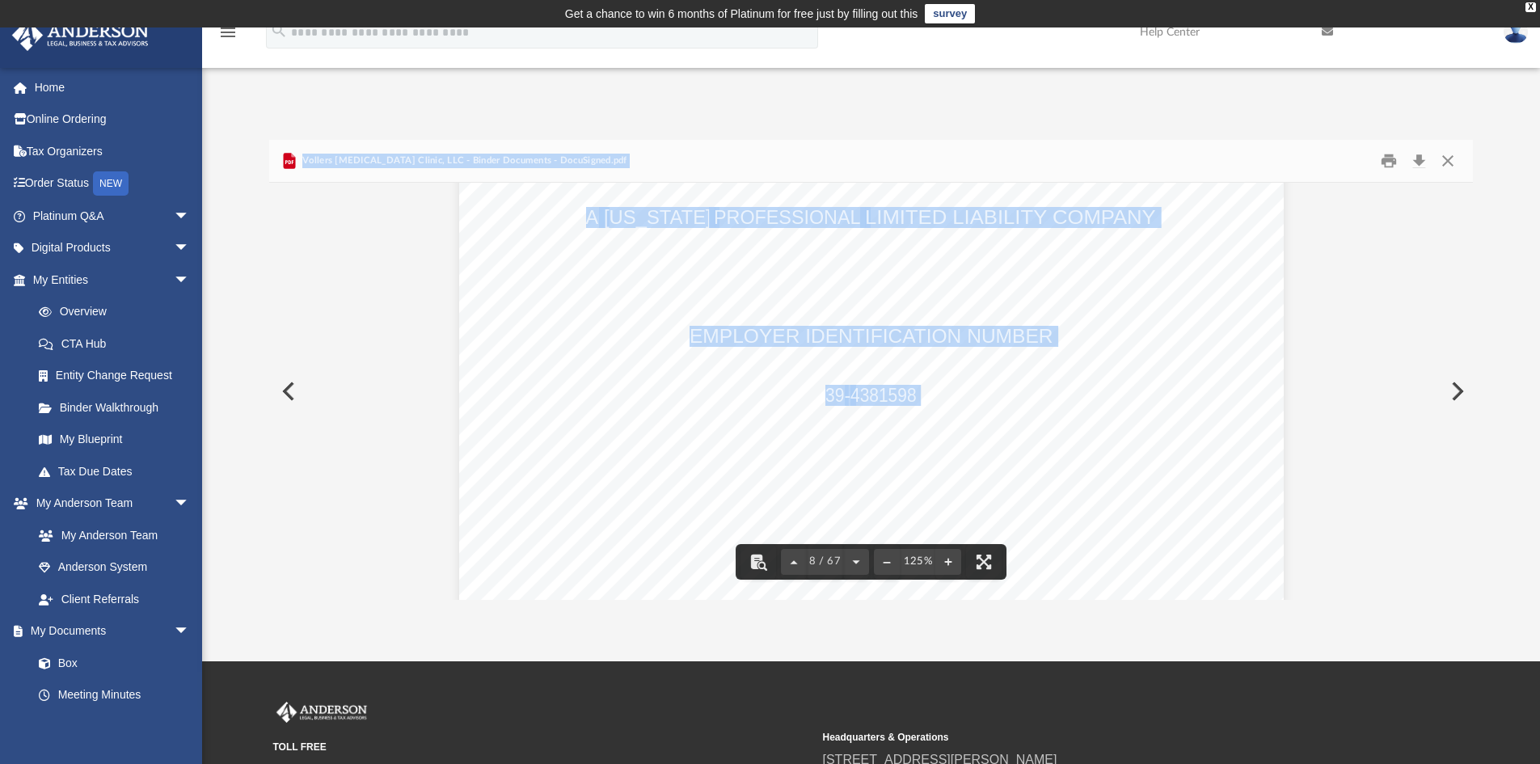
click at [1159, 390] on div "OPERATING AGREEMENT OF VOLLERS CHIROPRACTIC CLINIC, LLC A NEBRASKA PROFESSIONAL…" at bounding box center [871, 526] width 825 height 1067
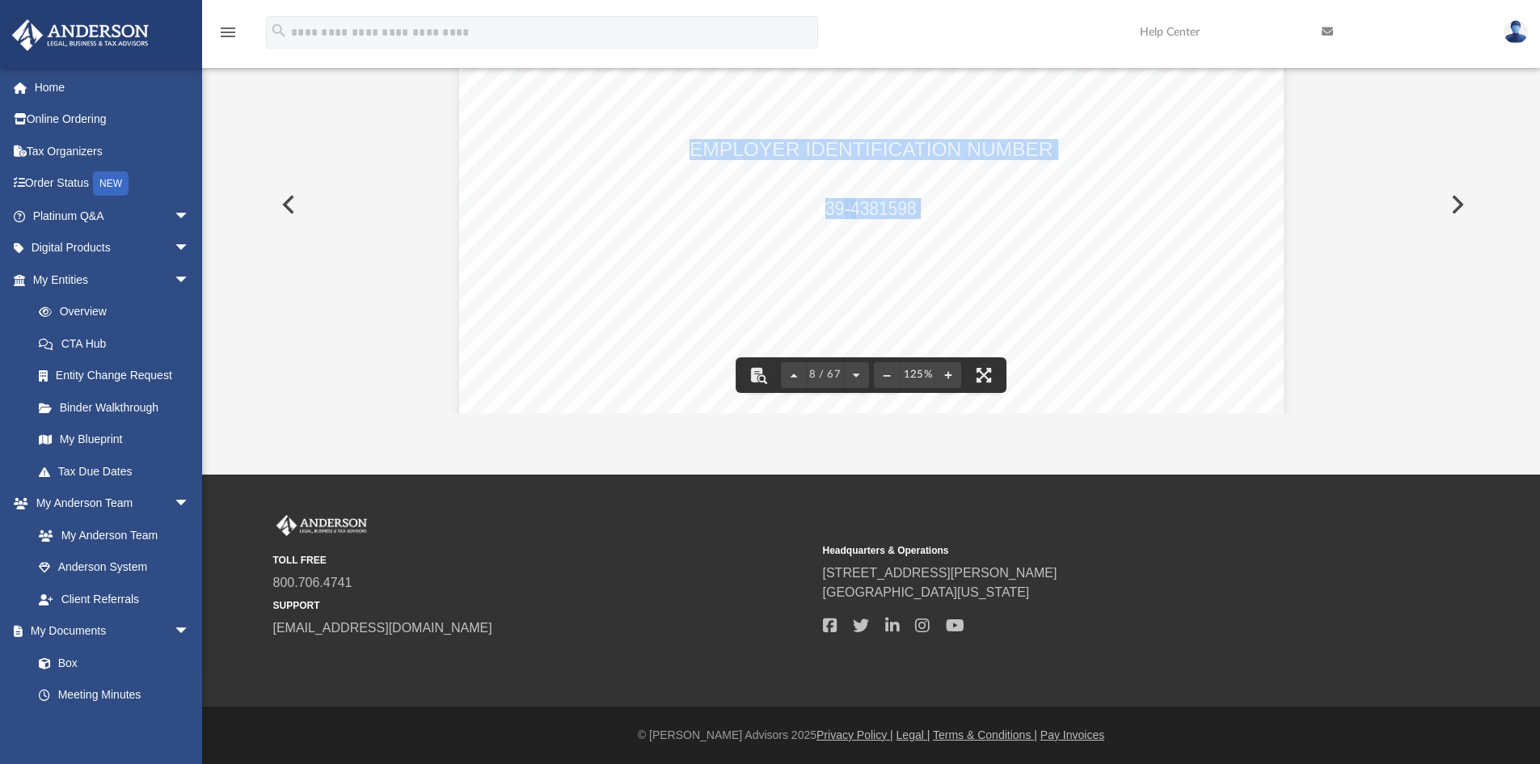
scroll to position [7276, 0]
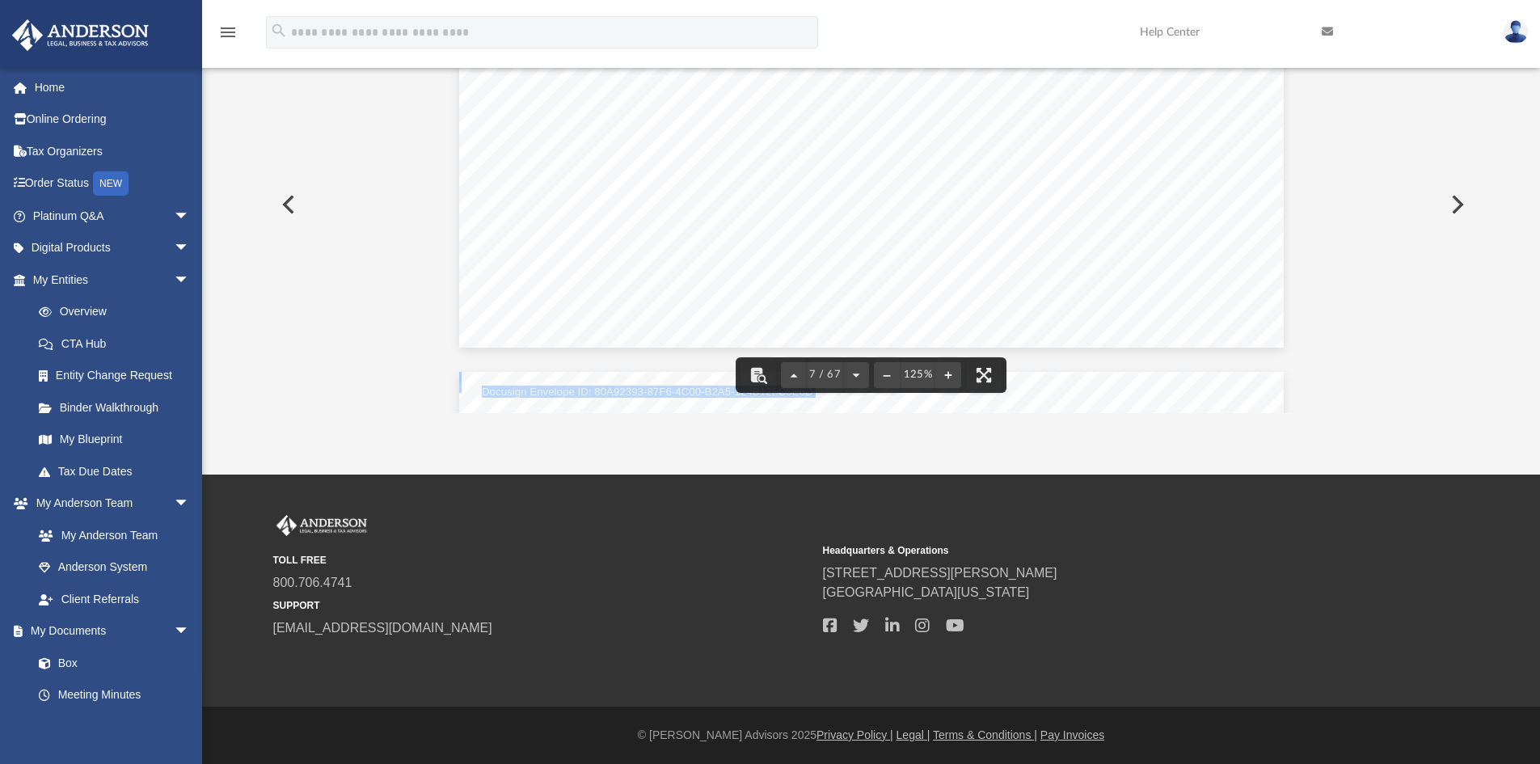
click at [1454, 203] on button "Preview" at bounding box center [1456, 204] width 36 height 45
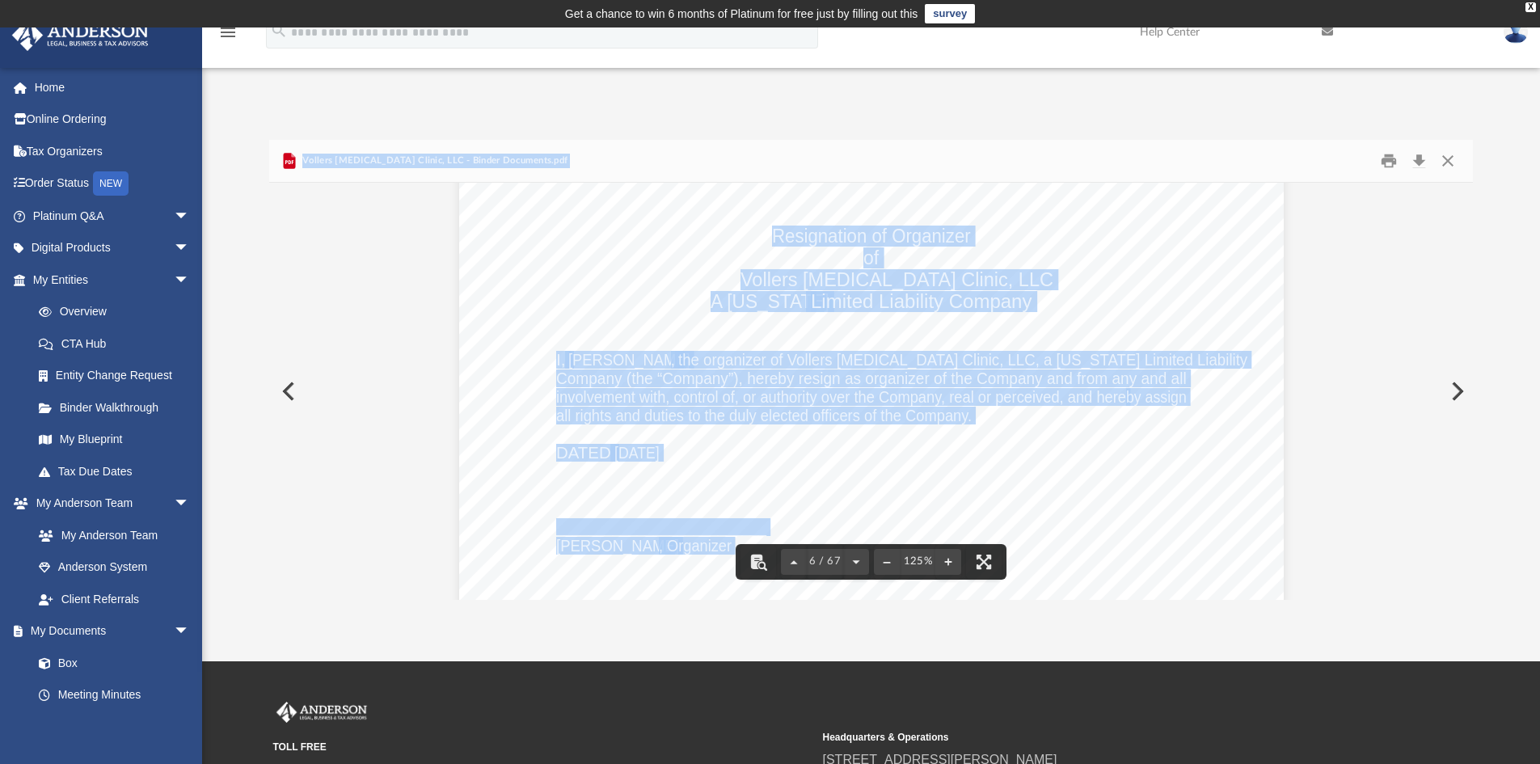
scroll to position [5740, 0]
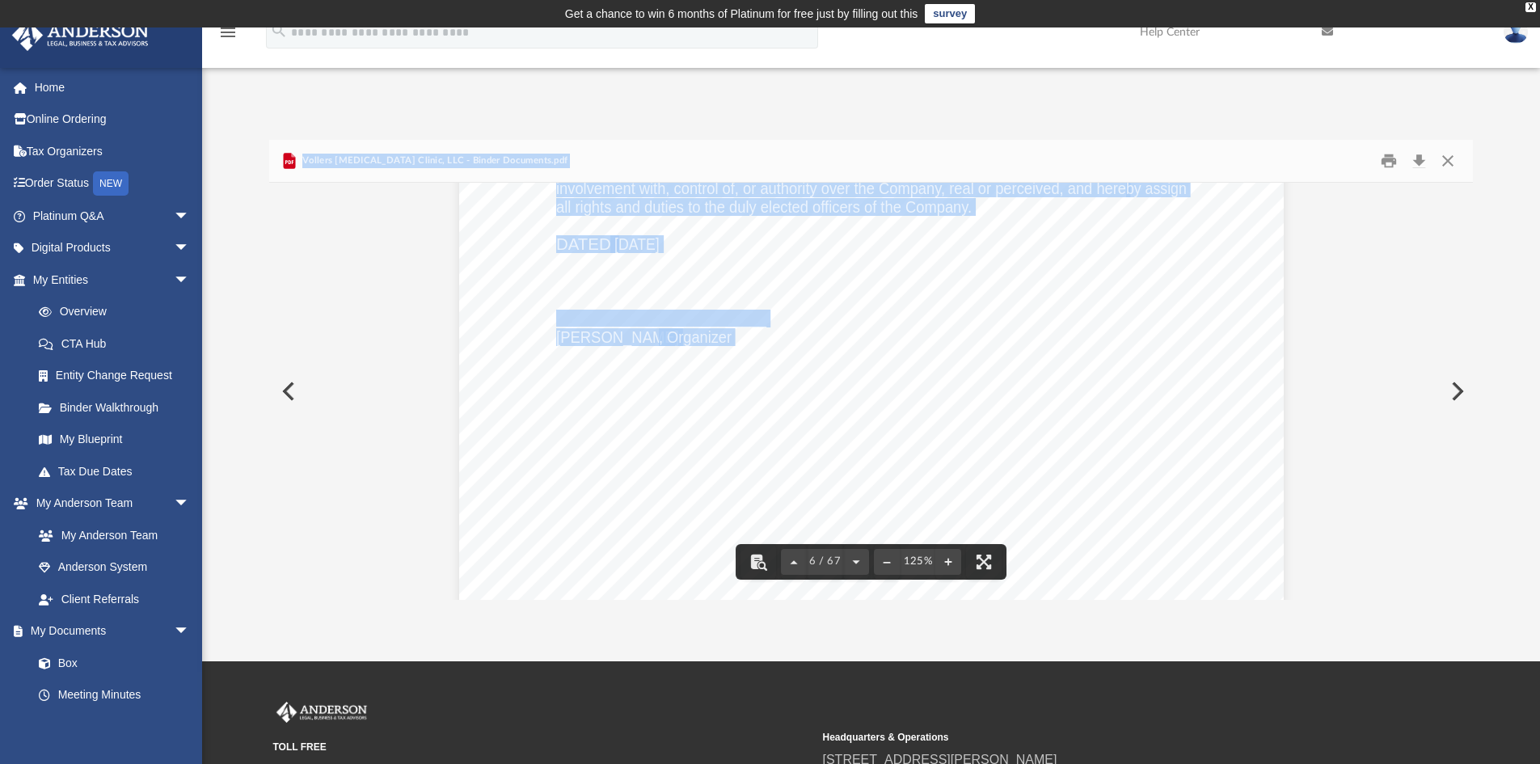
click at [375, 167] on span "Vollers Chiropractic Clinic, LLC - Binder Documents.pdf" at bounding box center [433, 161] width 268 height 15
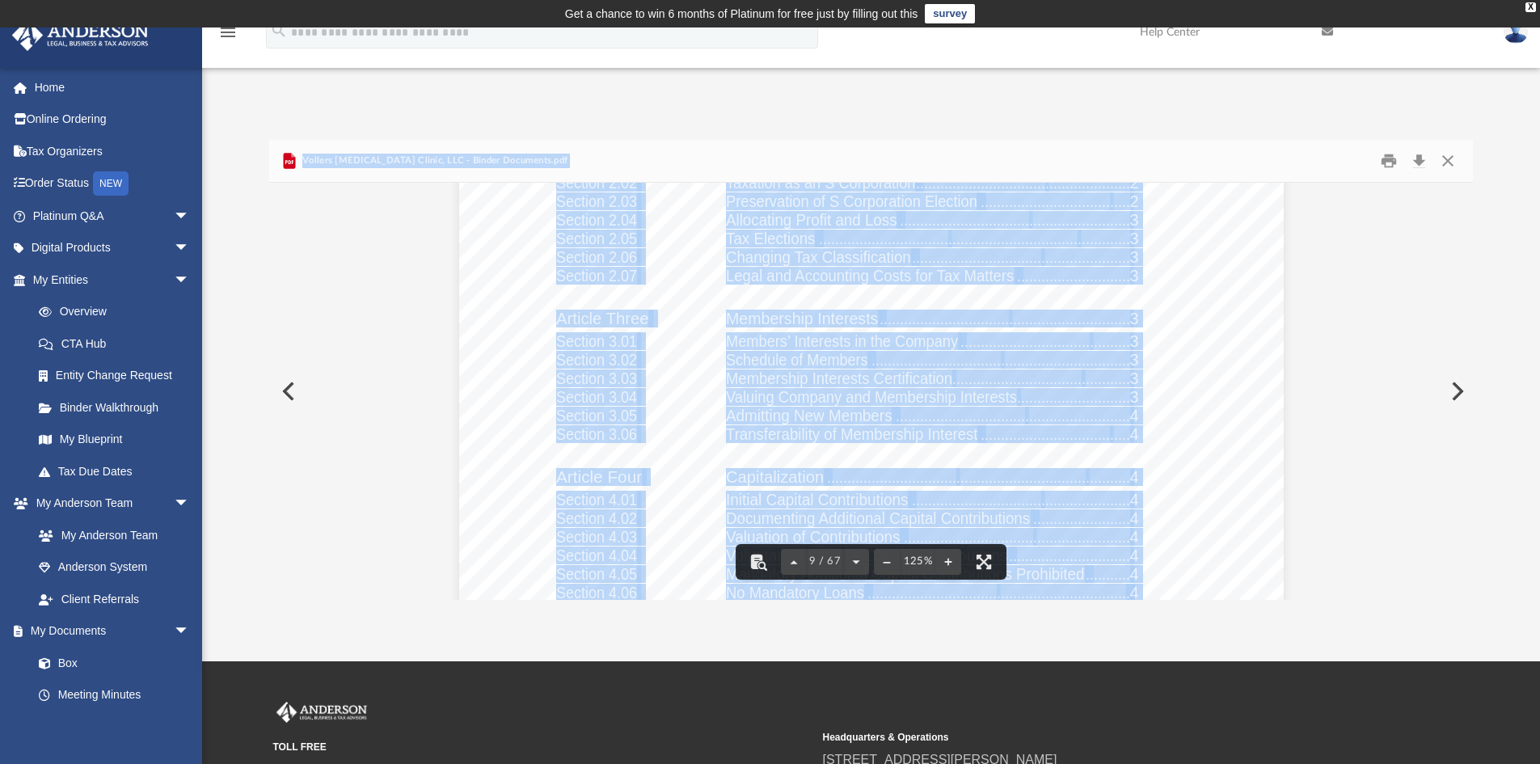
scroll to position [9459, 0]
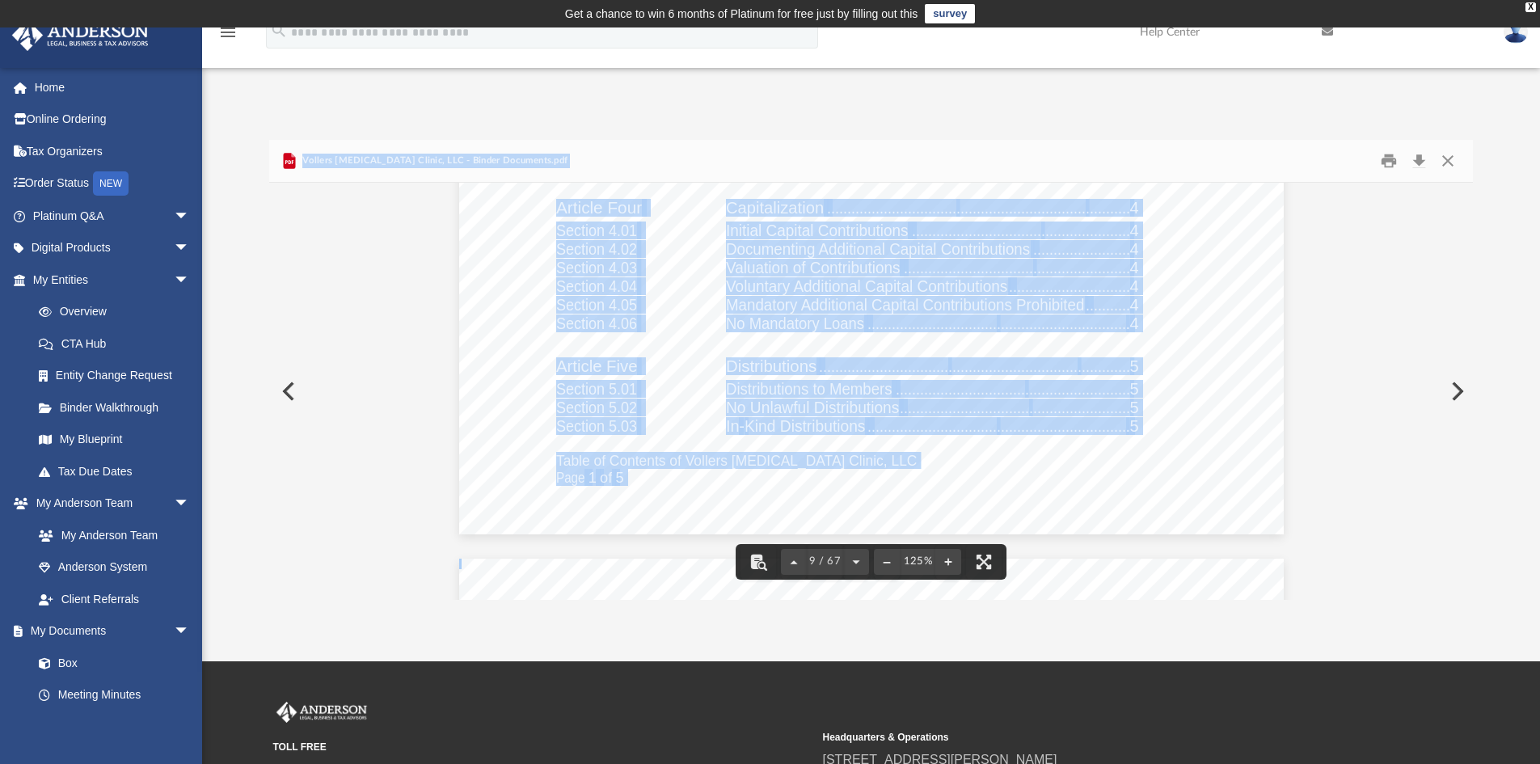
click at [1183, 311] on div "Table of Contents of Vollers Chiropractic Clinic, LLC Page 1 of 5 OPERATING AGR…" at bounding box center [871, 0] width 825 height 1067
click at [1184, 310] on div "Table of Contents of Vollers Chiropractic Clinic, LLC Page 1 of 5 OPERATING AGR…" at bounding box center [871, 0] width 825 height 1067
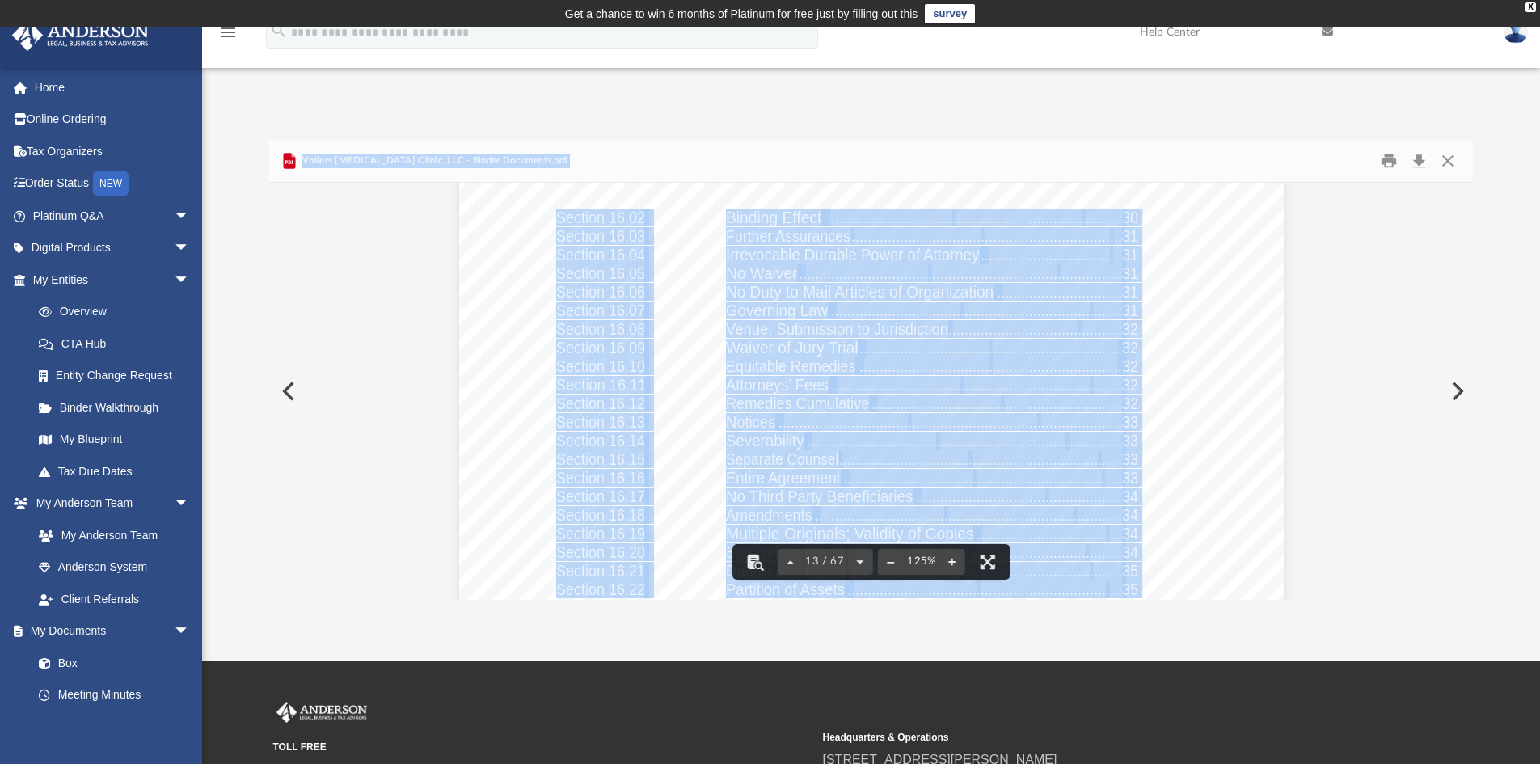
scroll to position [13582, 0]
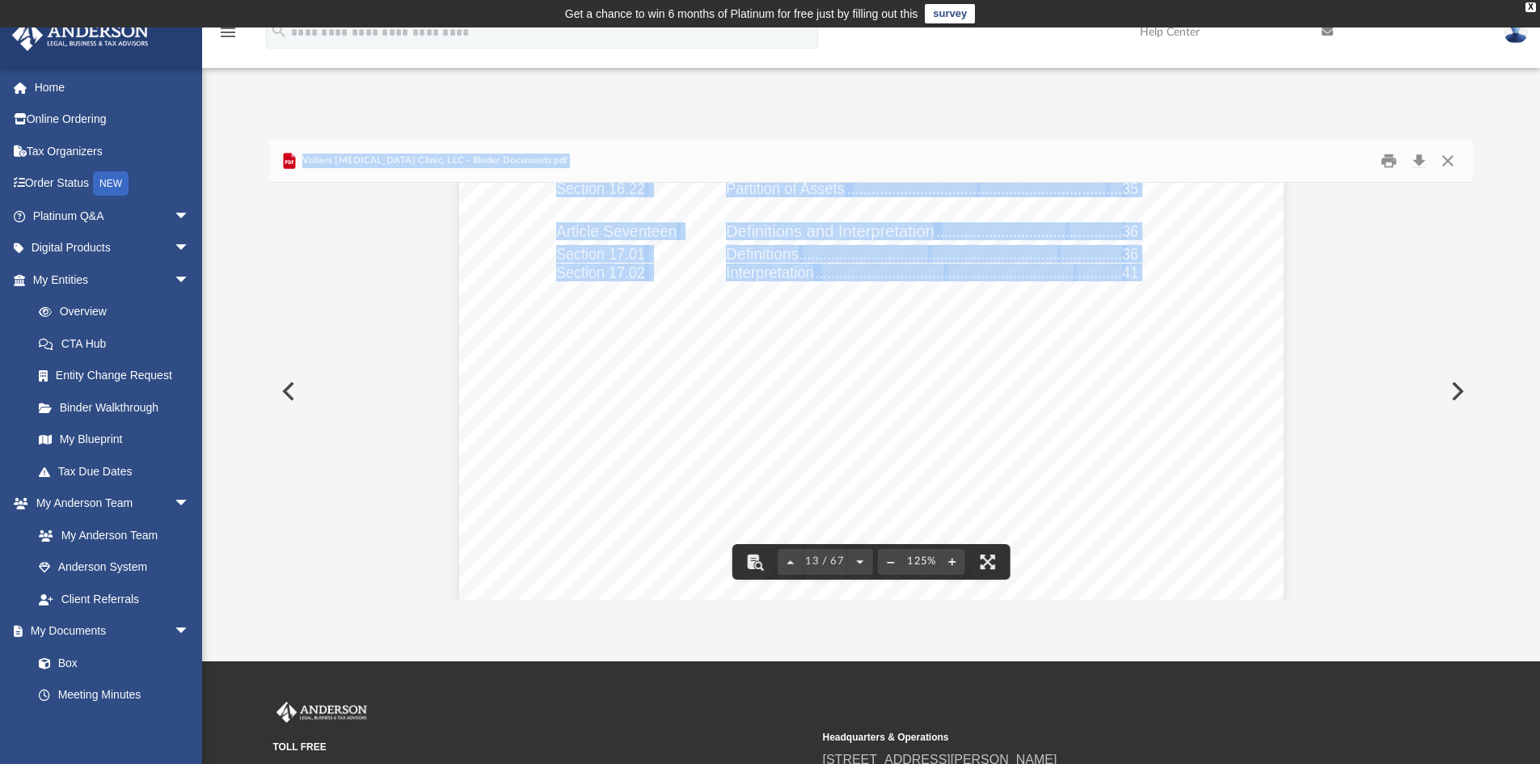
click at [292, 395] on button "Preview" at bounding box center [287, 391] width 36 height 45
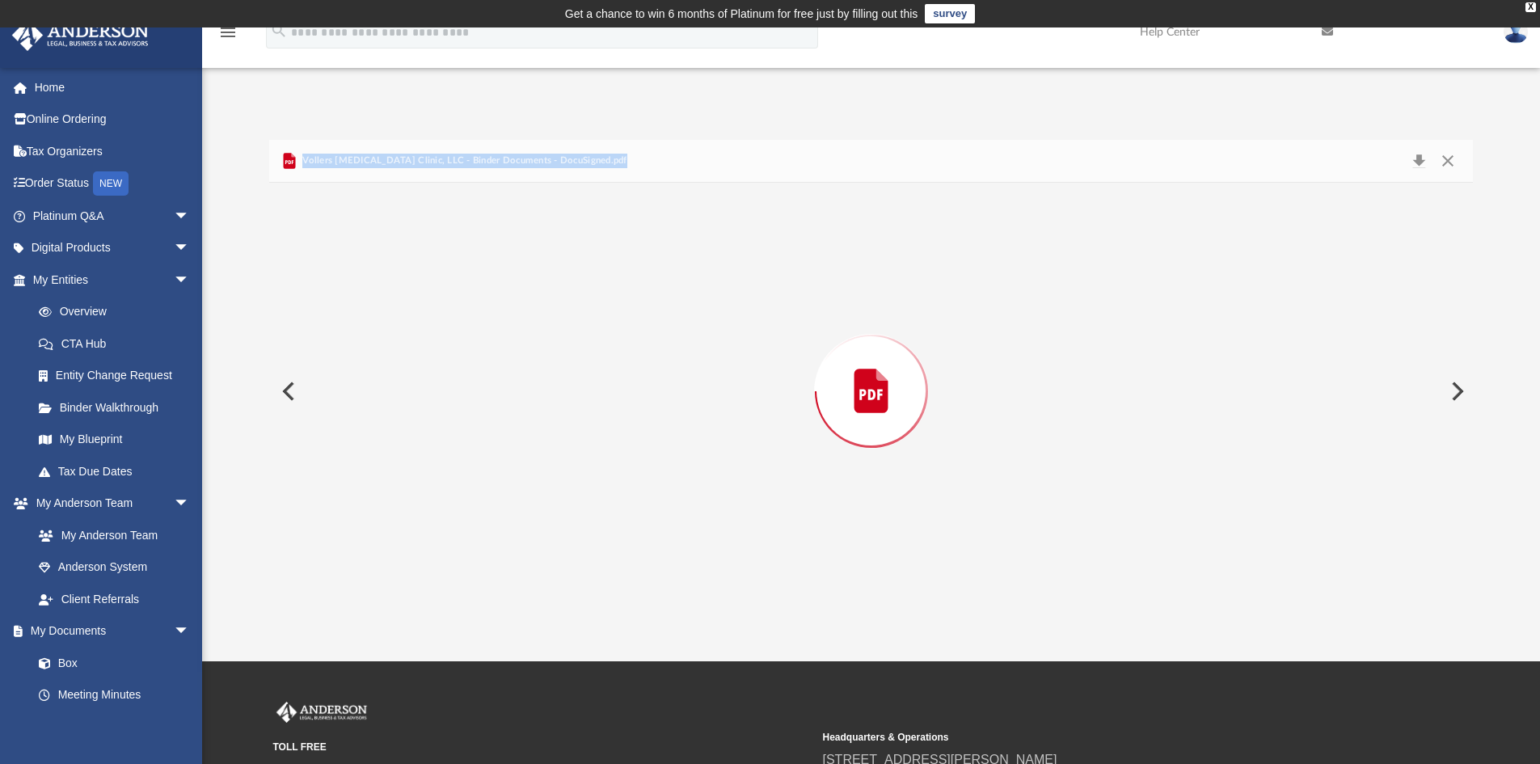
scroll to position [6549, 0]
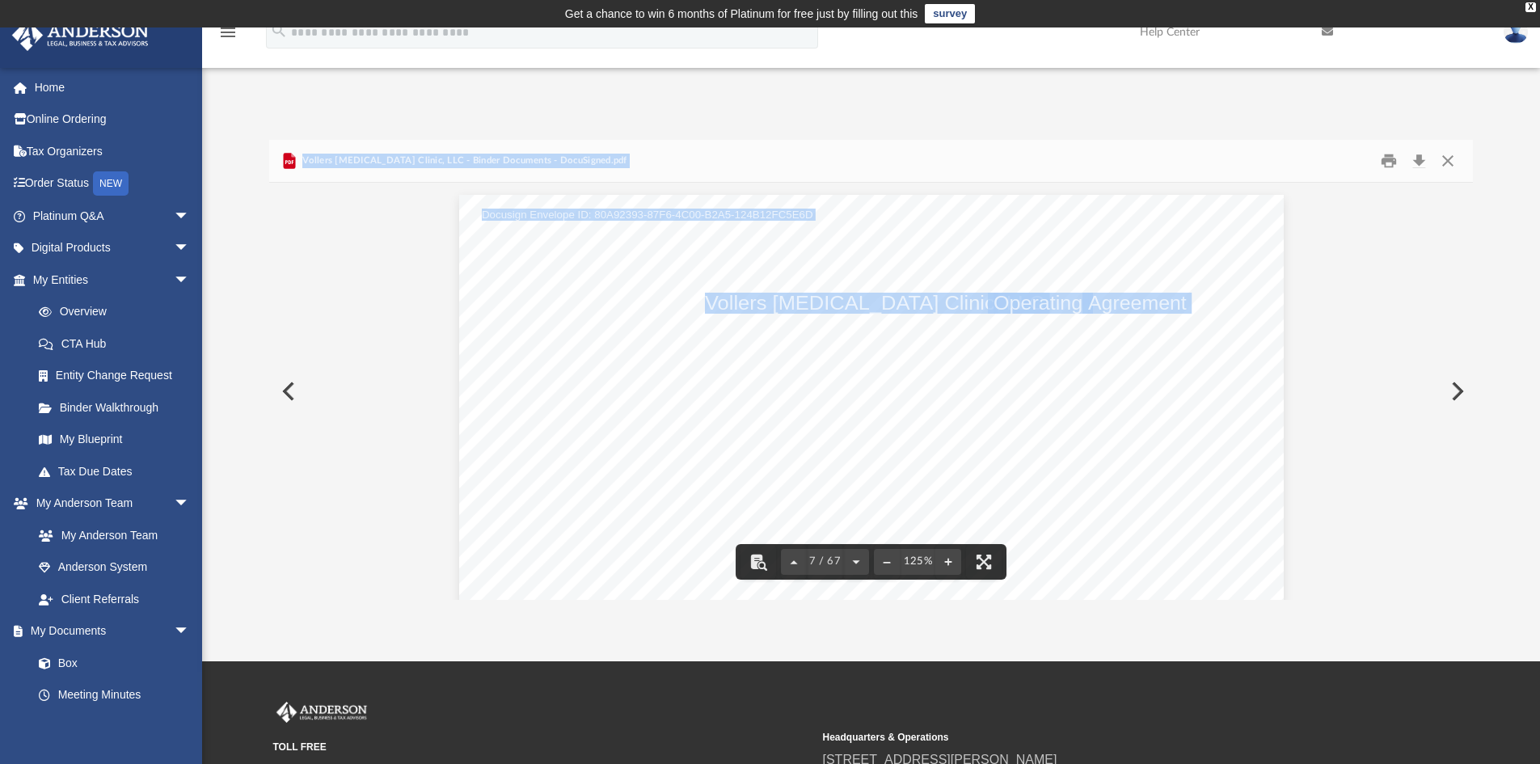
click at [285, 394] on button "Preview" at bounding box center [287, 391] width 36 height 45
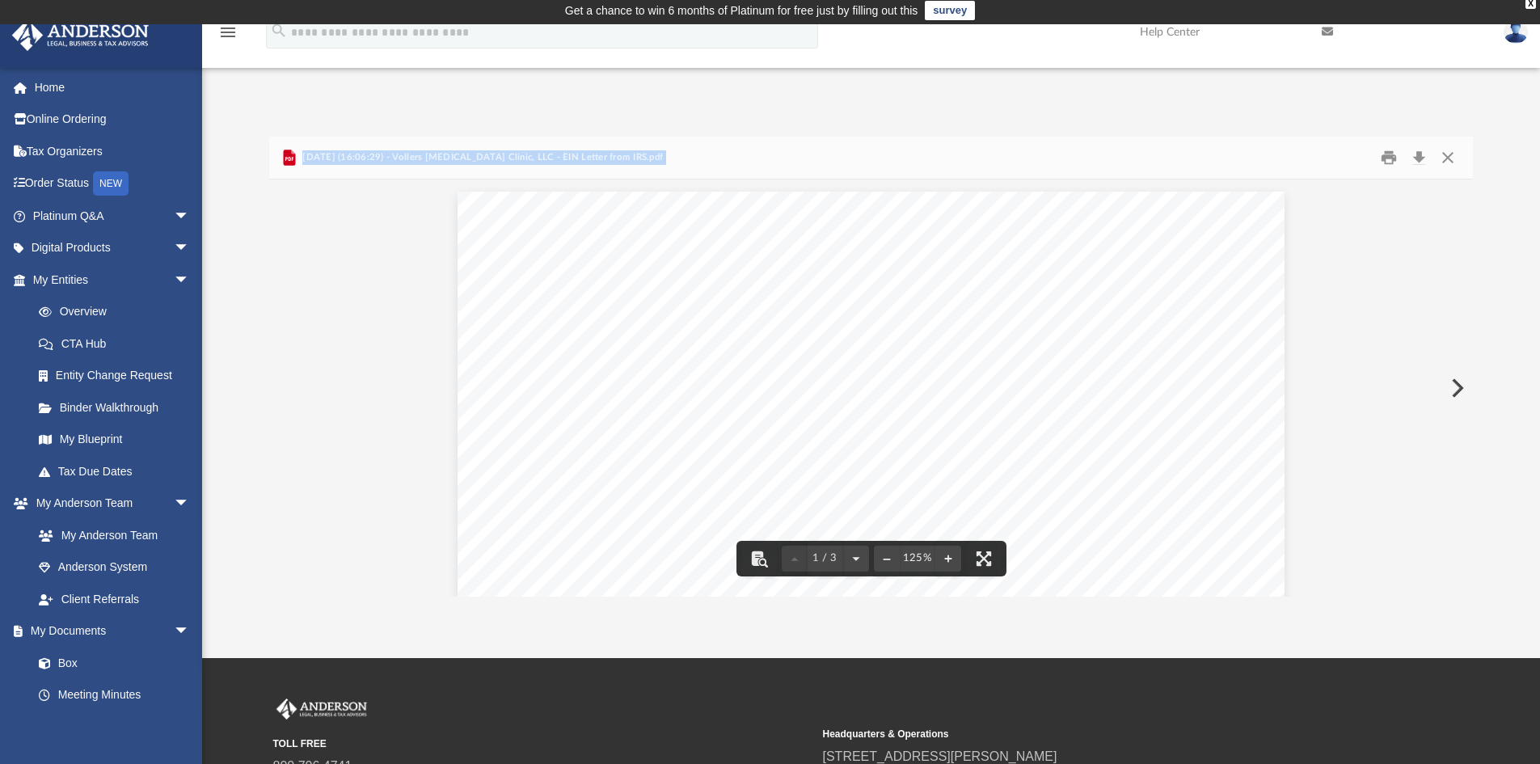
scroll to position [0, 0]
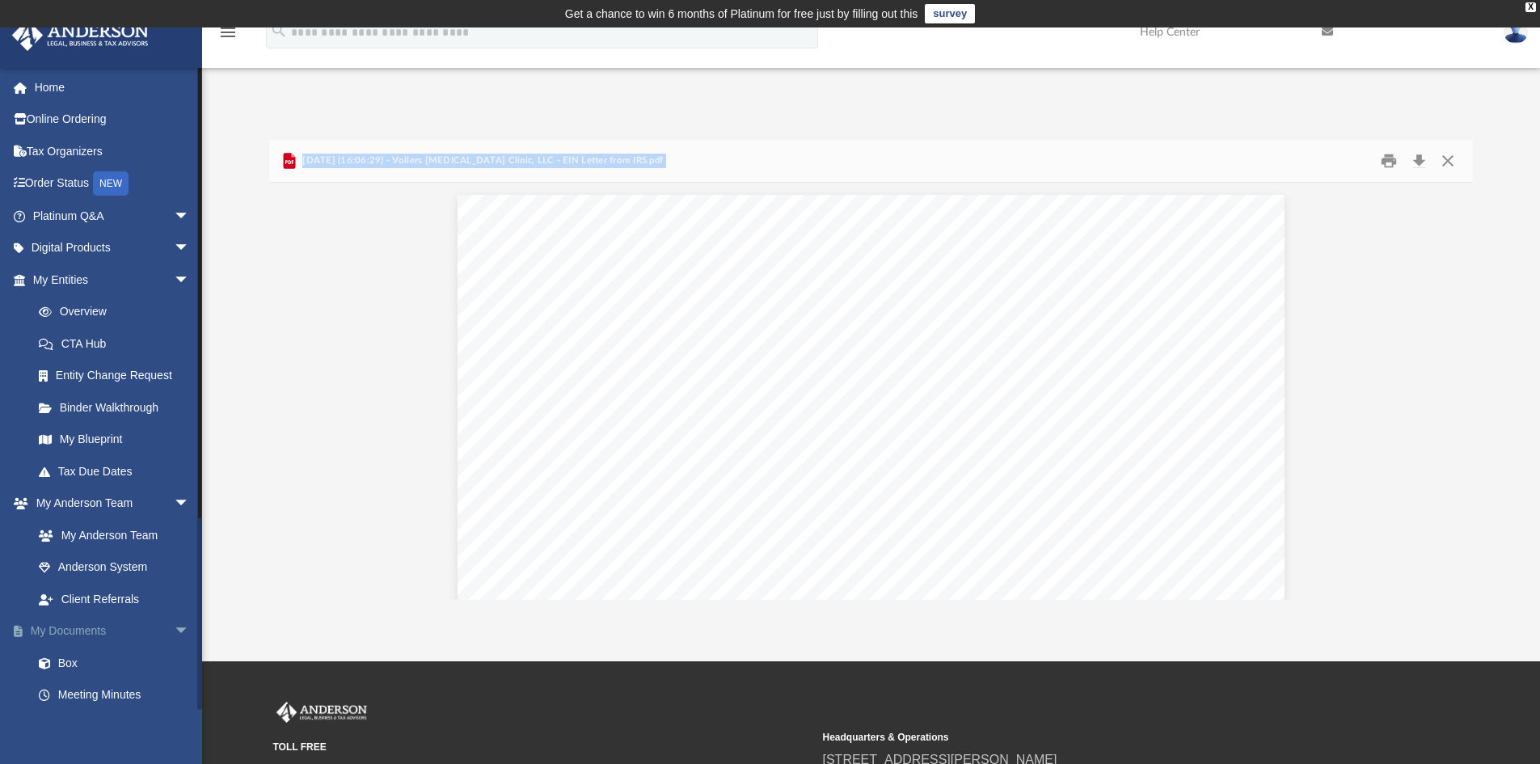
click at [174, 631] on span "arrow_drop_down" at bounding box center [190, 631] width 32 height 33
click at [174, 639] on span "arrow_drop_up" at bounding box center [190, 631] width 32 height 33
click at [81, 661] on link "Box" at bounding box center [119, 663] width 192 height 32
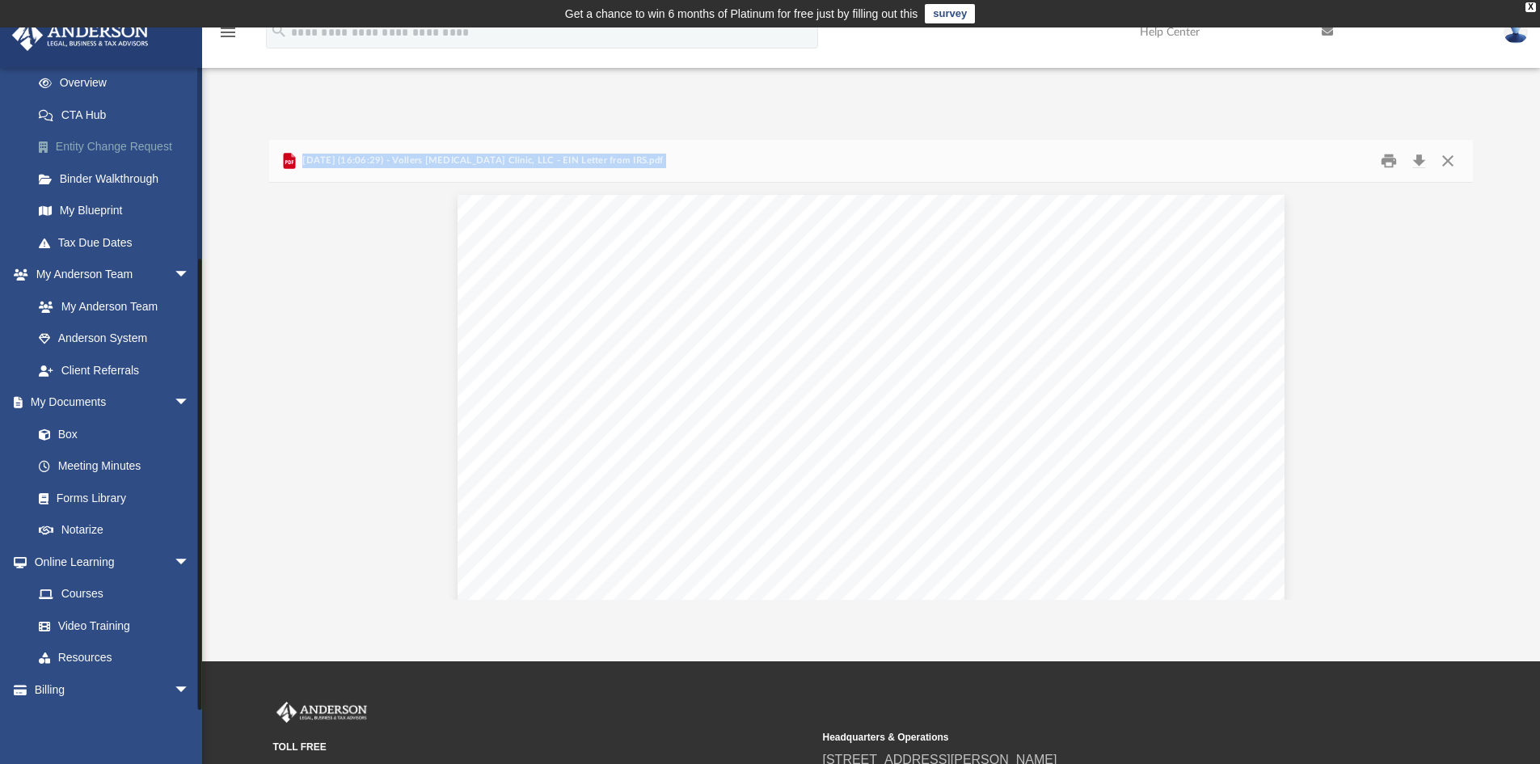
scroll to position [260, 0]
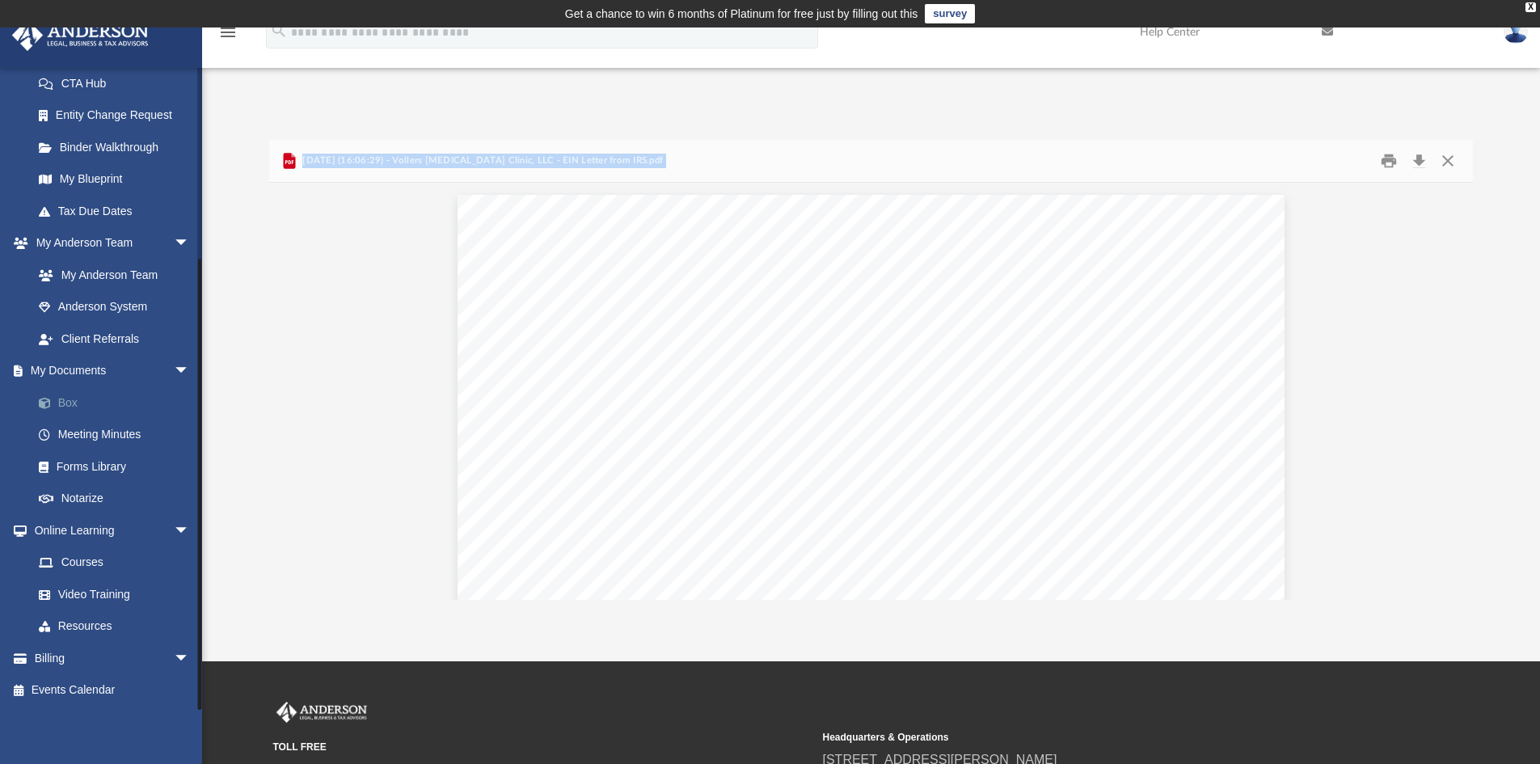
click at [69, 407] on link "Box" at bounding box center [119, 402] width 192 height 32
click at [61, 399] on link "Box" at bounding box center [119, 402] width 192 height 32
click at [174, 369] on span "arrow_drop_down" at bounding box center [190, 371] width 32 height 33
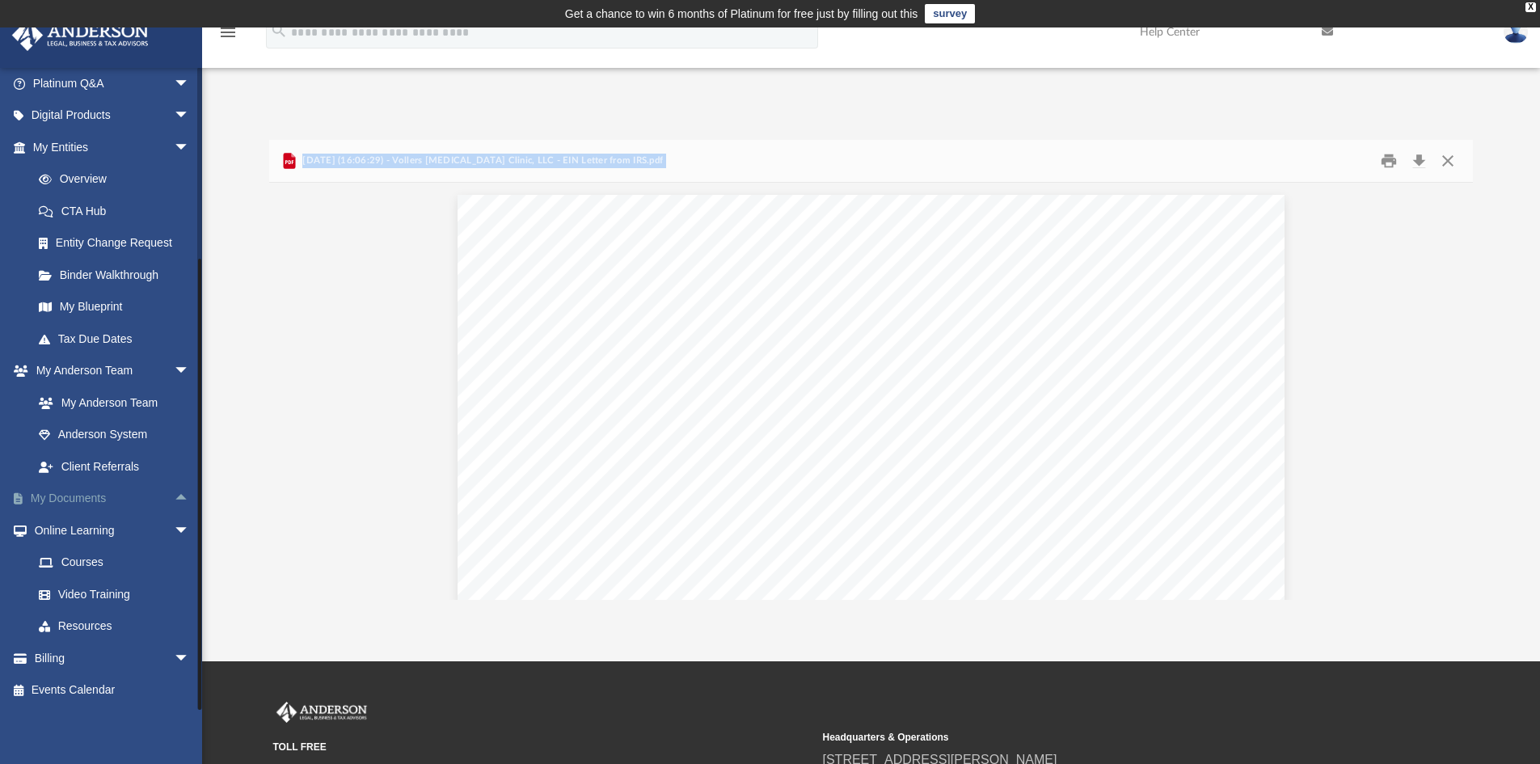
click at [174, 494] on span "arrow_drop_up" at bounding box center [190, 499] width 32 height 33
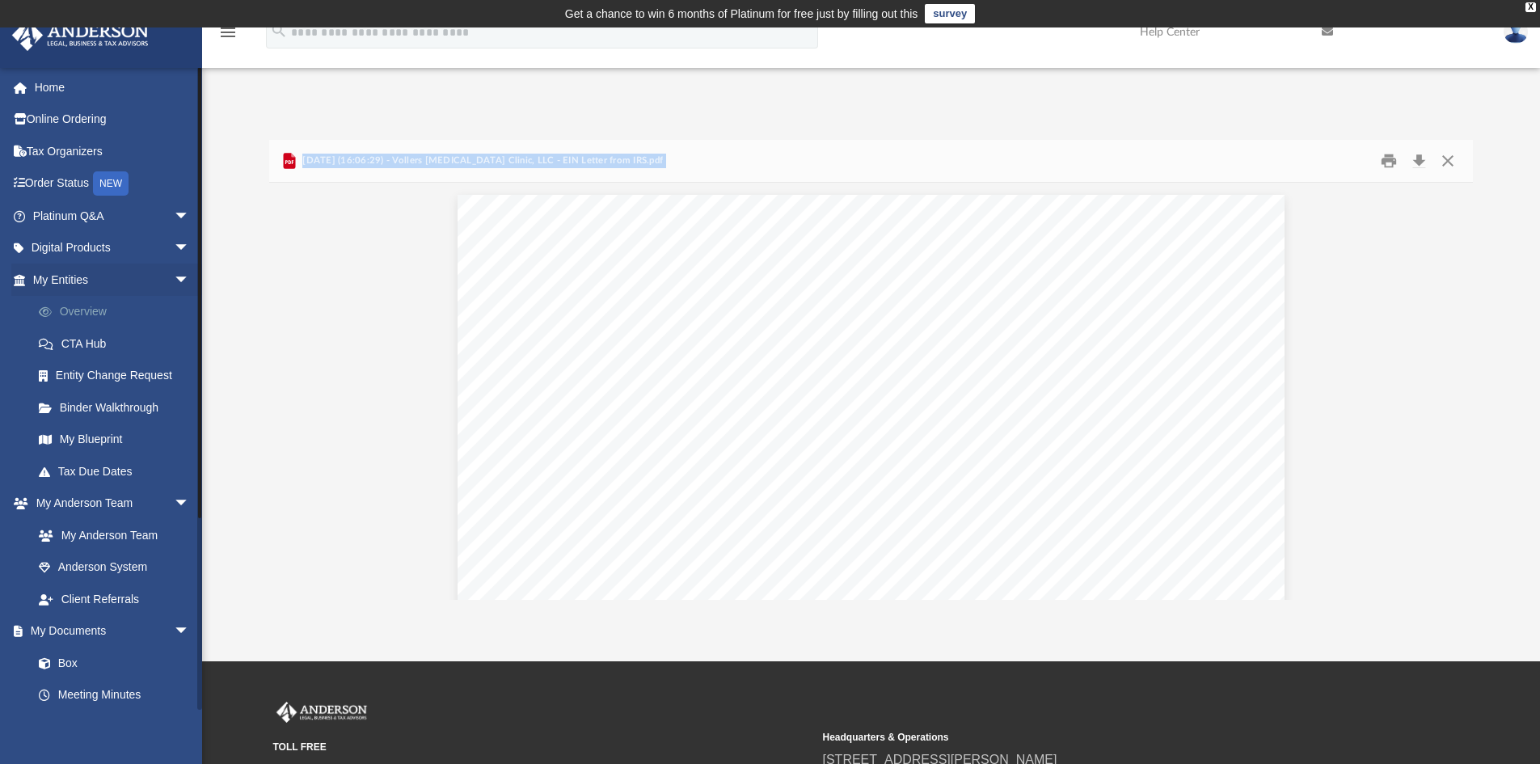
scroll to position [162, 0]
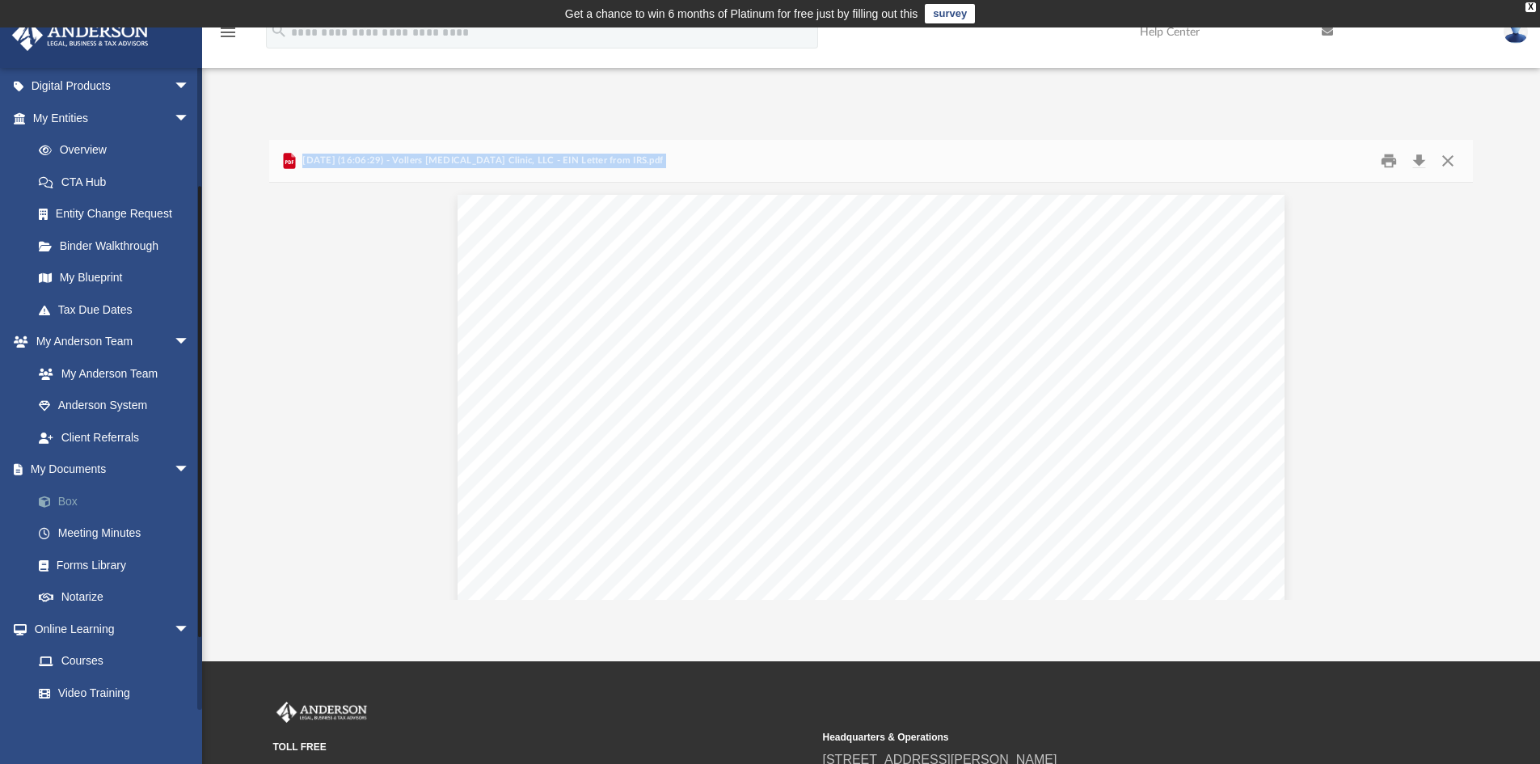
click at [54, 503] on span at bounding box center [53, 501] width 11 height 11
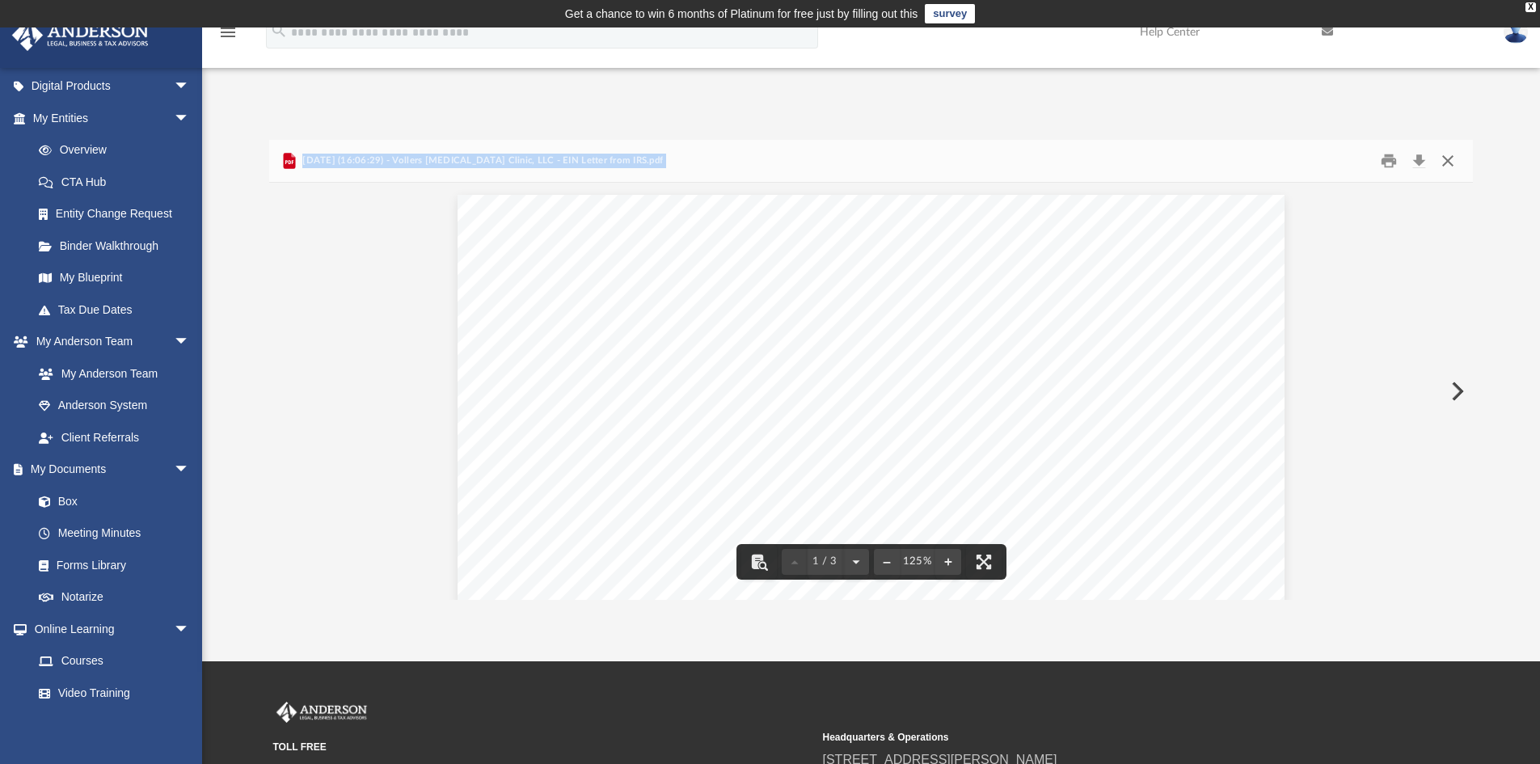
click at [1444, 163] on button "Close" at bounding box center [1447, 161] width 29 height 25
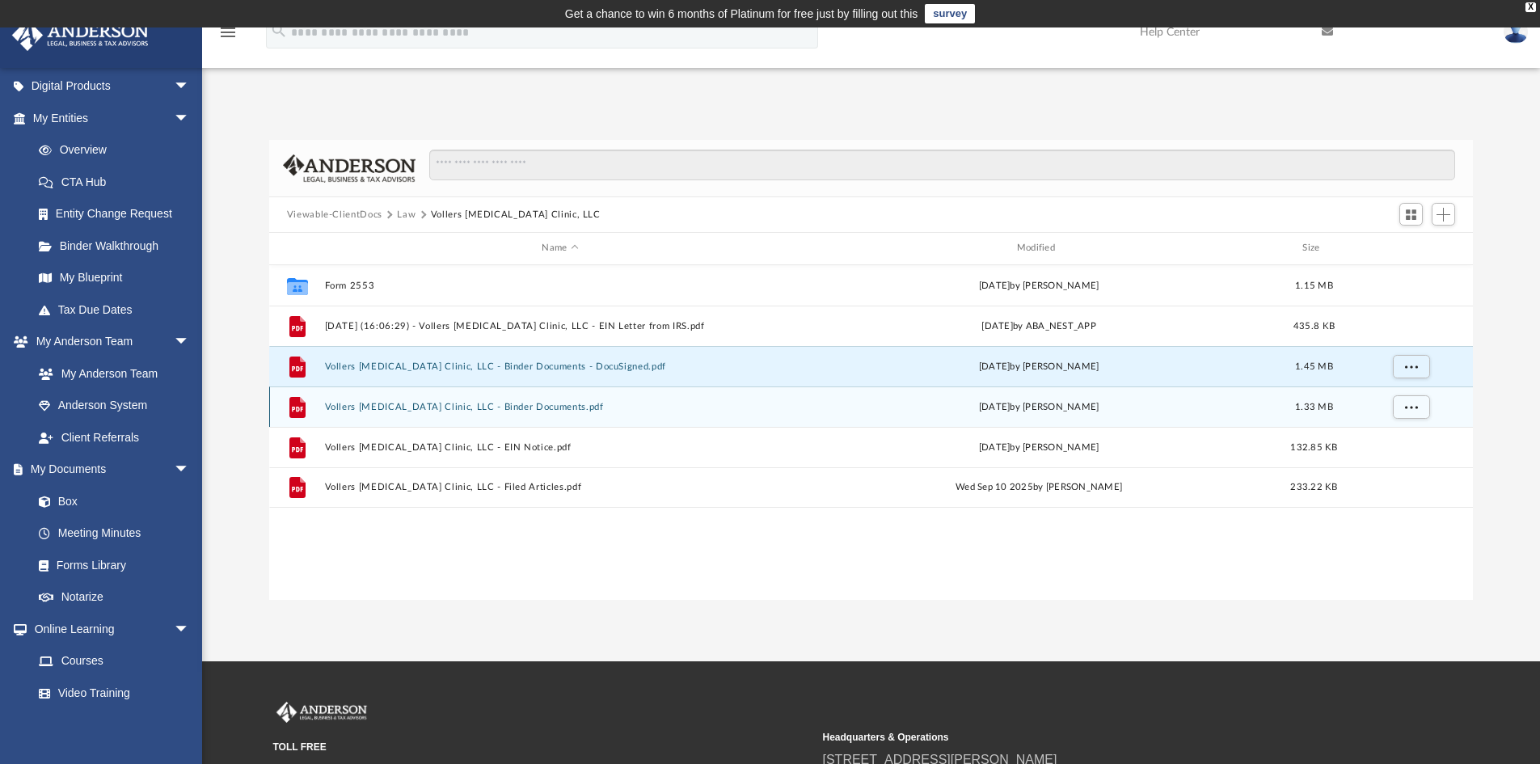
click at [414, 411] on button "Vollers Chiropractic Clinic, LLC - Binder Documents.pdf" at bounding box center [559, 407] width 471 height 11
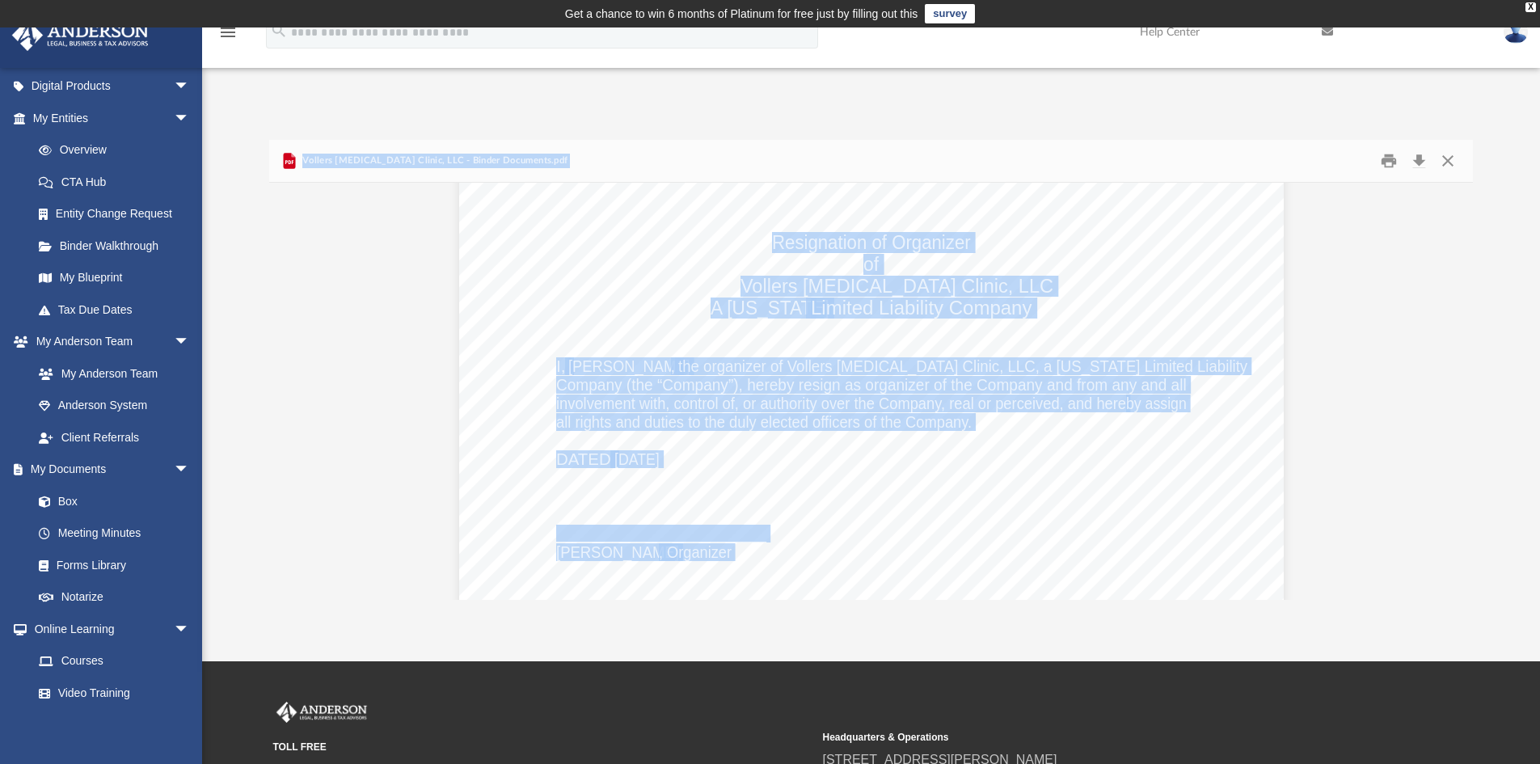
scroll to position [5498, 0]
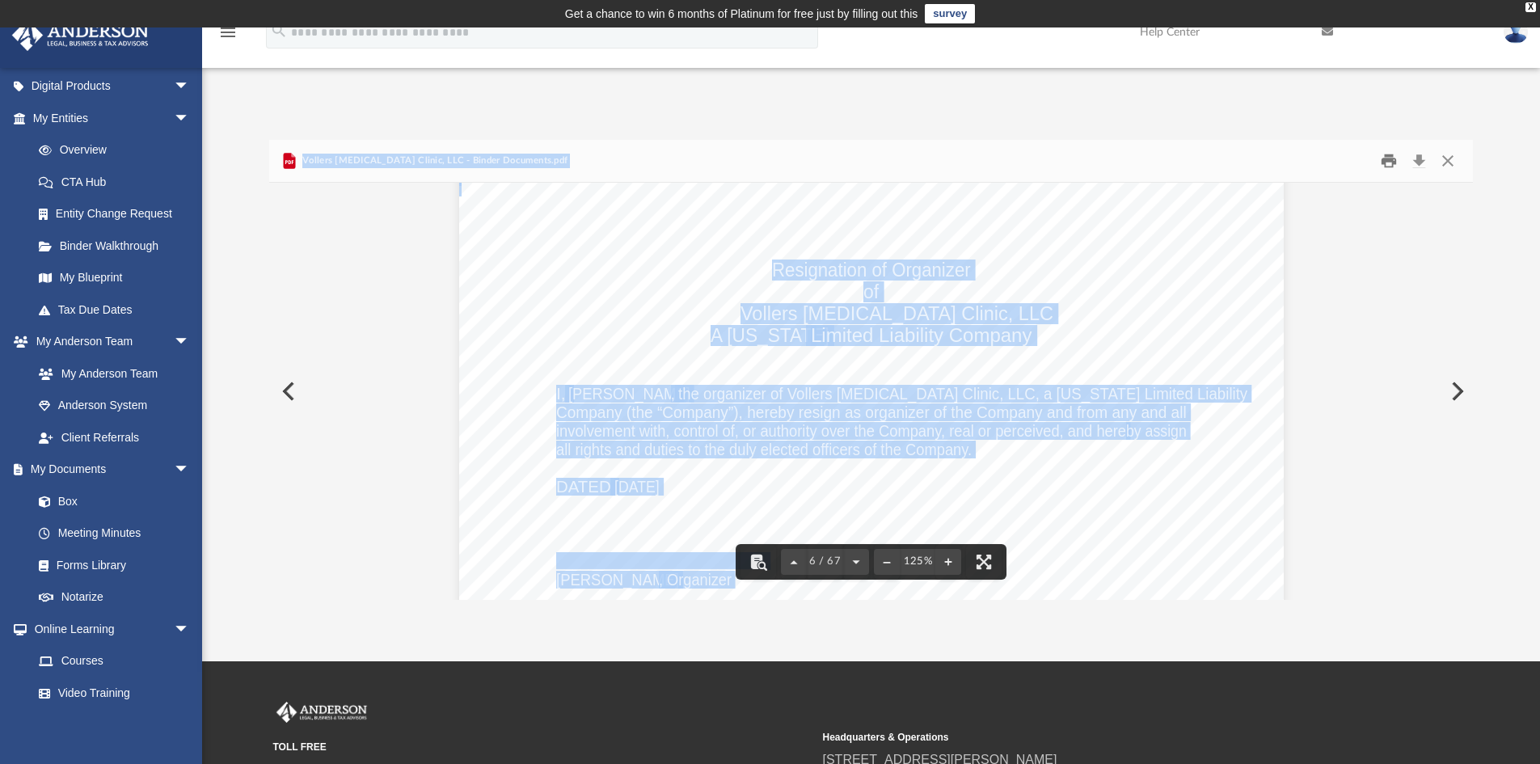
click at [1391, 164] on button "Print" at bounding box center [1389, 161] width 32 height 25
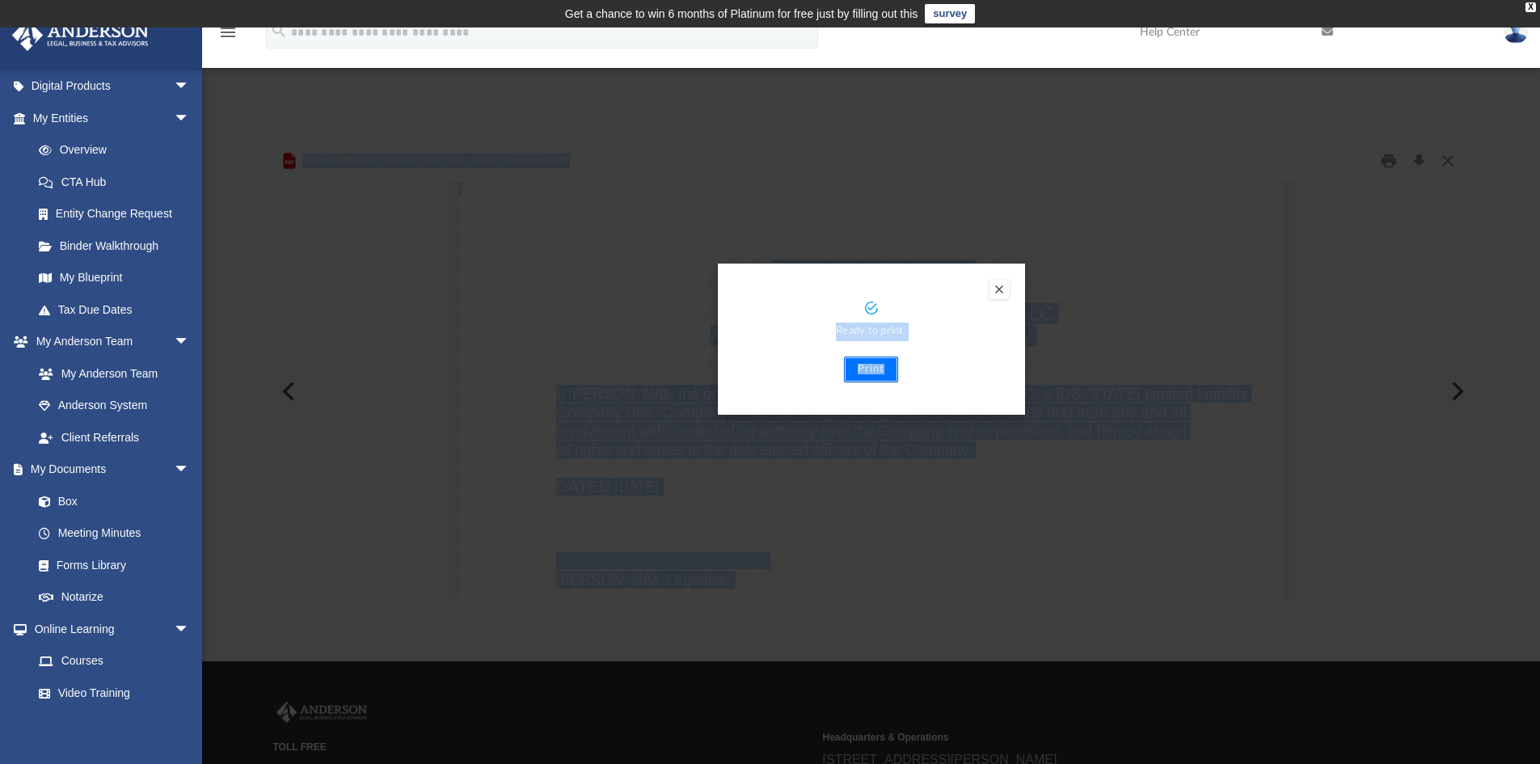
click at [873, 369] on button "Print" at bounding box center [871, 370] width 54 height 26
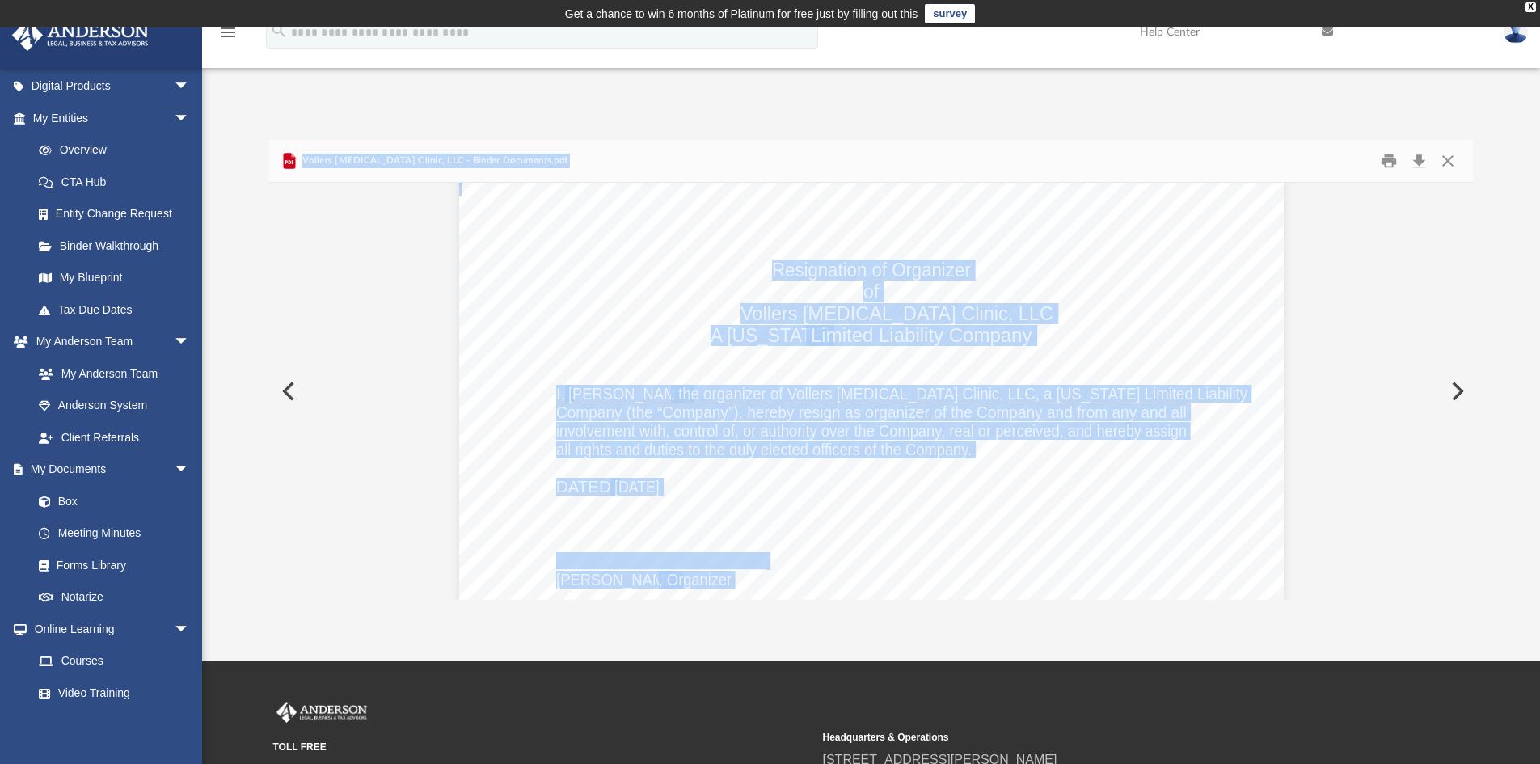
click at [287, 390] on button "Preview" at bounding box center [287, 391] width 36 height 45
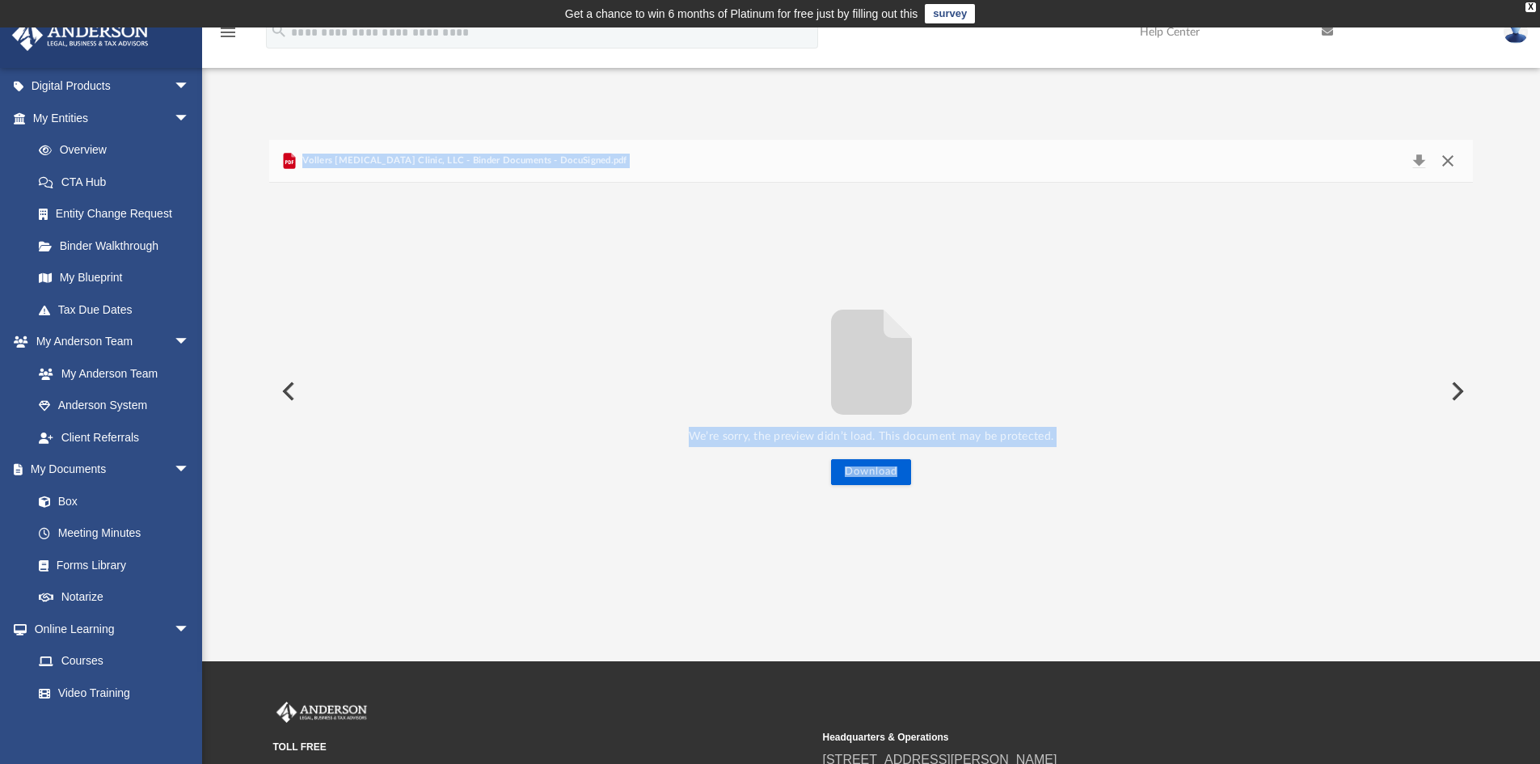
click at [1446, 162] on button "Close" at bounding box center [1447, 161] width 29 height 23
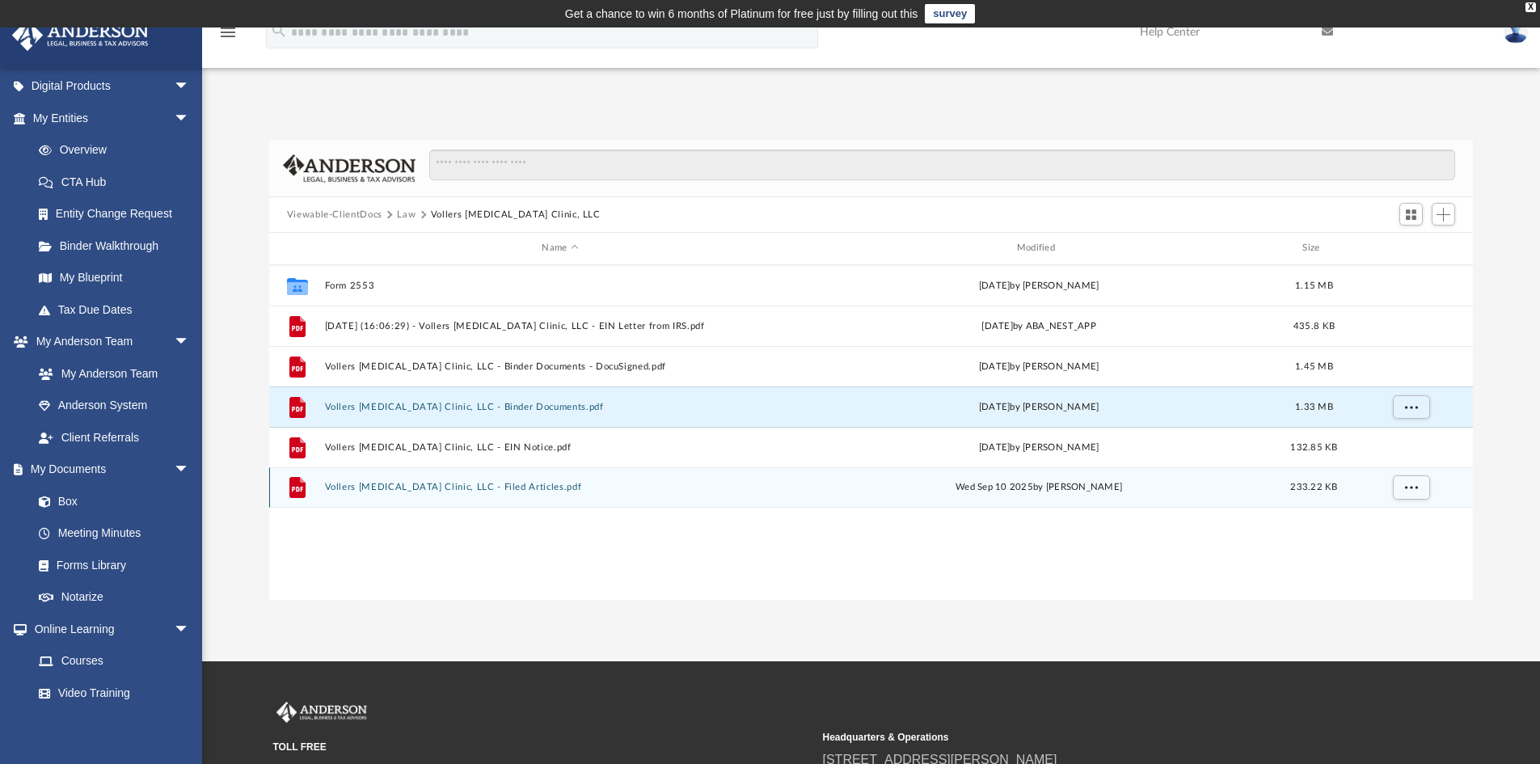
click at [449, 491] on button "Vollers Chiropractic Clinic, LLC - Filed Articles.pdf" at bounding box center [559, 487] width 471 height 11
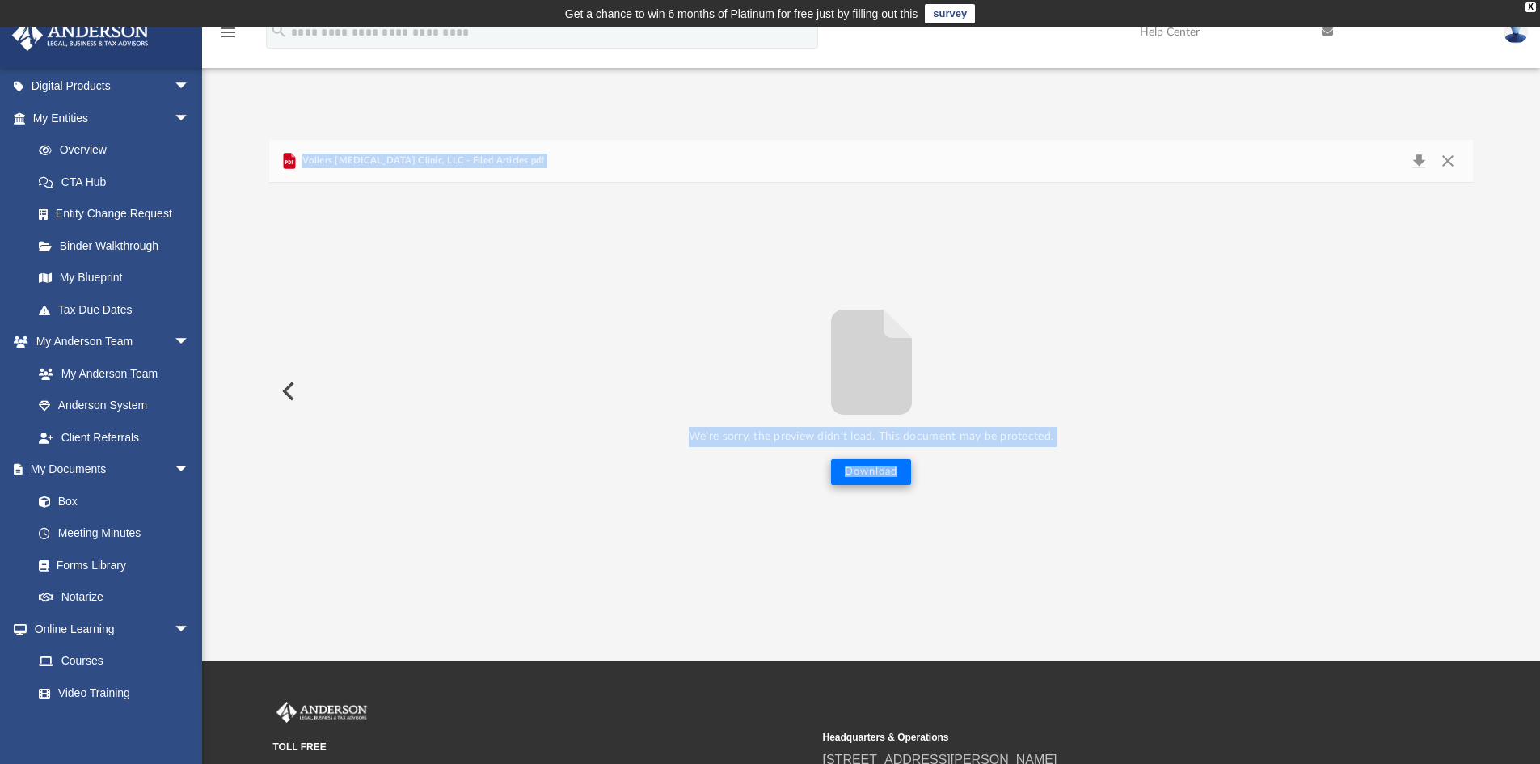
click at [880, 480] on button "Download" at bounding box center [871, 472] width 80 height 26
click at [880, 478] on button "Download" at bounding box center [871, 472] width 80 height 26
click at [1447, 163] on button "Close" at bounding box center [1447, 161] width 29 height 23
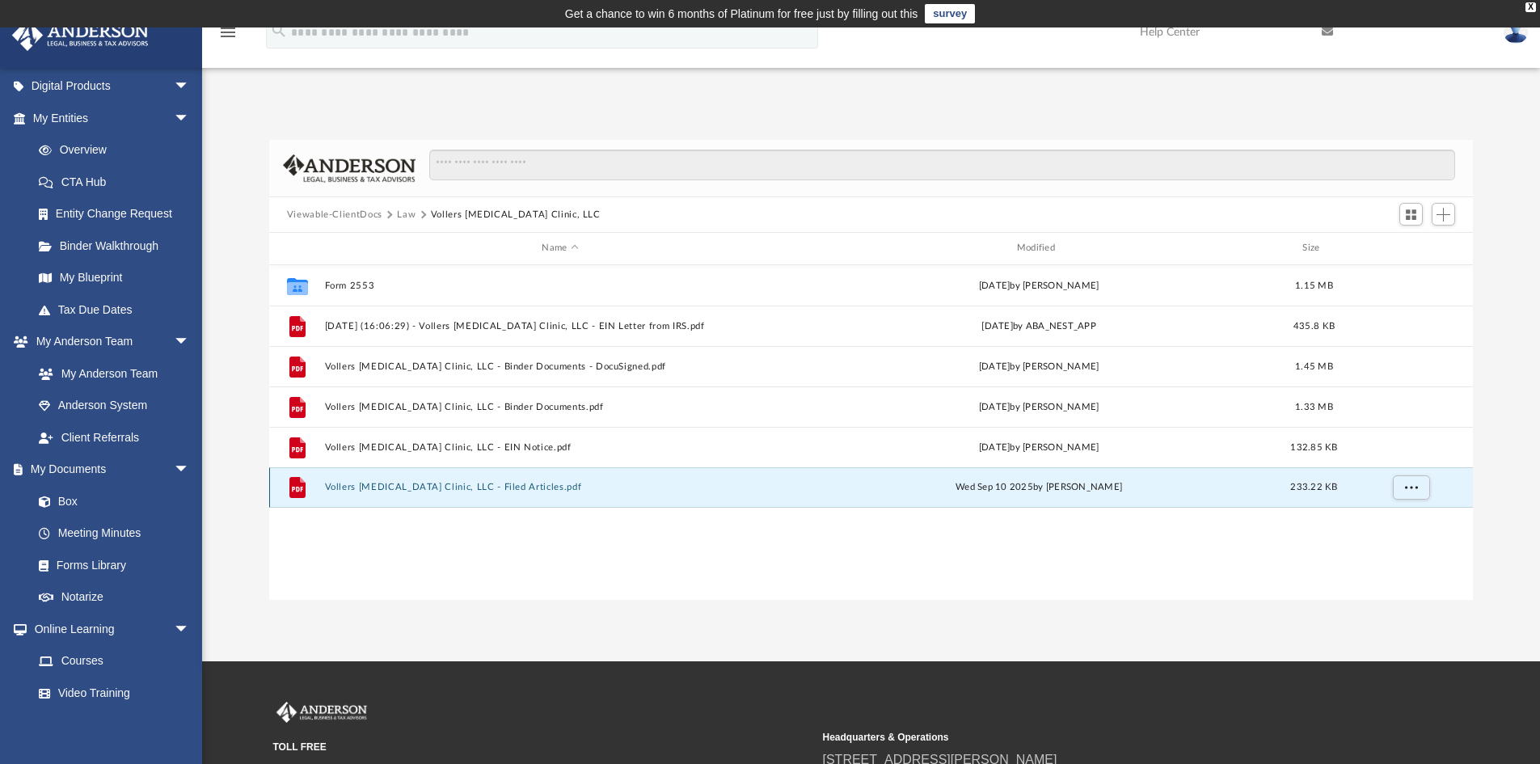
click at [439, 492] on button "Vollers Chiropractic Clinic, LLC - Filed Articles.pdf" at bounding box center [559, 487] width 471 height 11
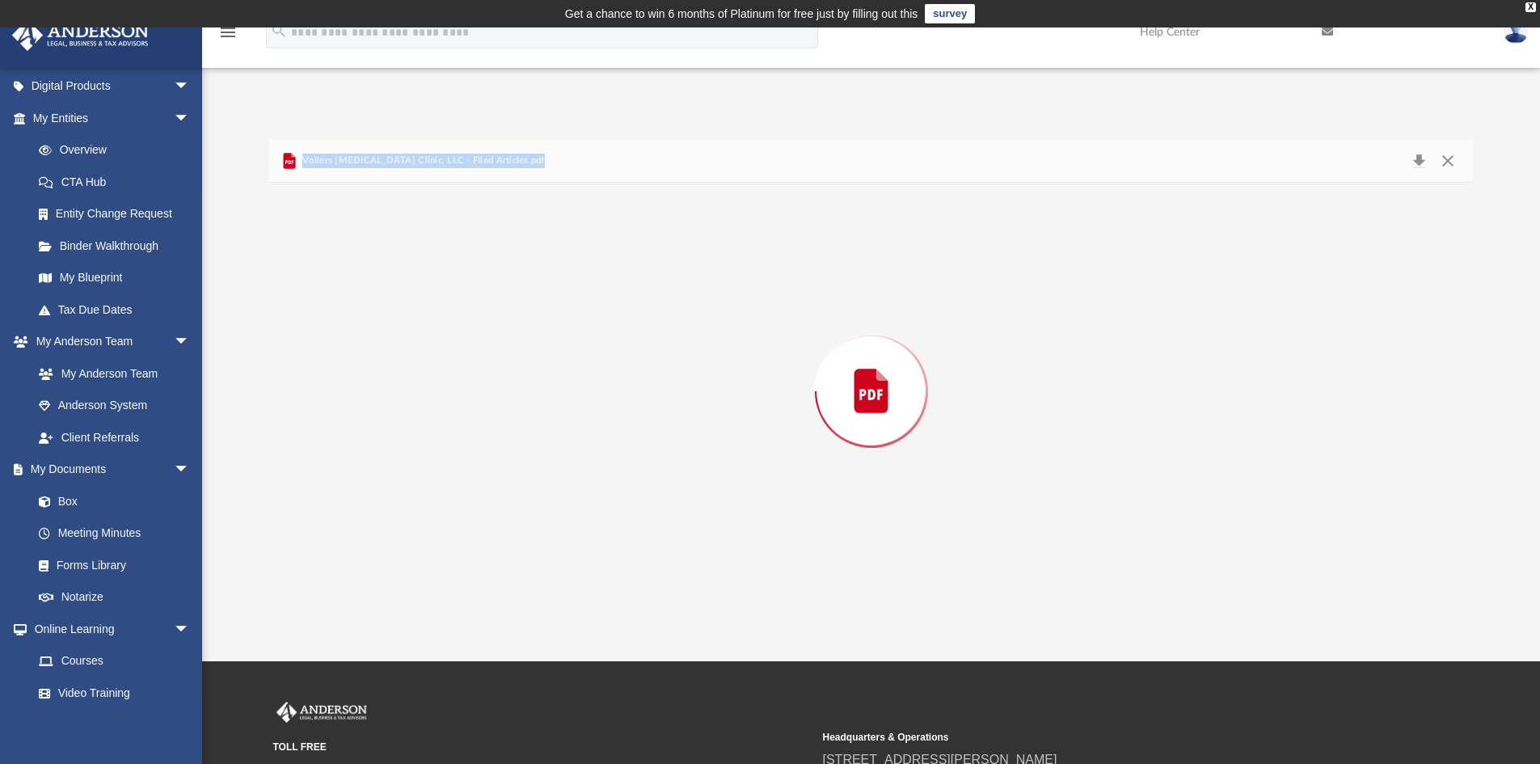
click at [440, 492] on div "Preview" at bounding box center [871, 391] width 1205 height 417
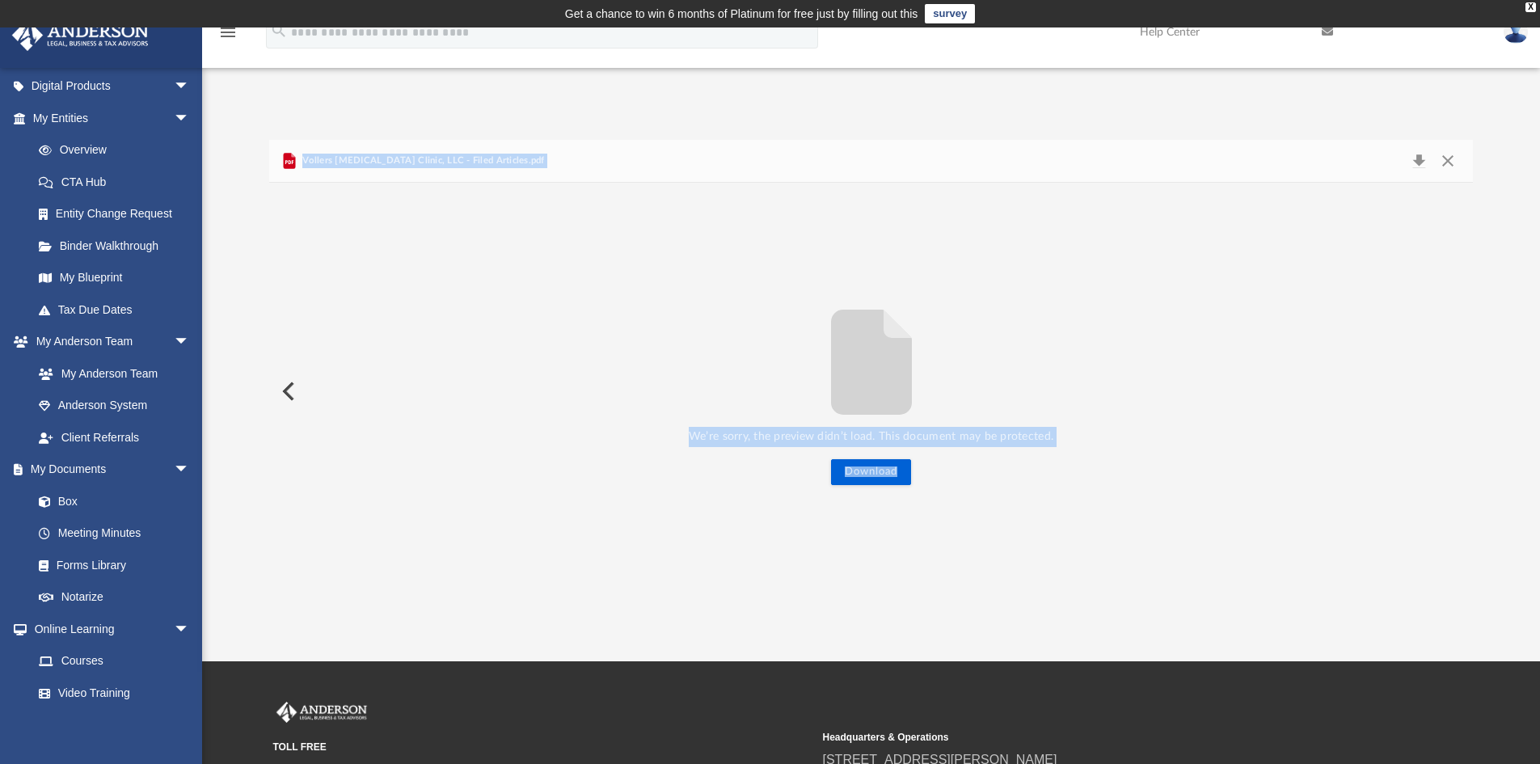
click at [399, 158] on span "Vollers Chiropractic Clinic, LLC - Filed Articles.pdf" at bounding box center [422, 161] width 246 height 15
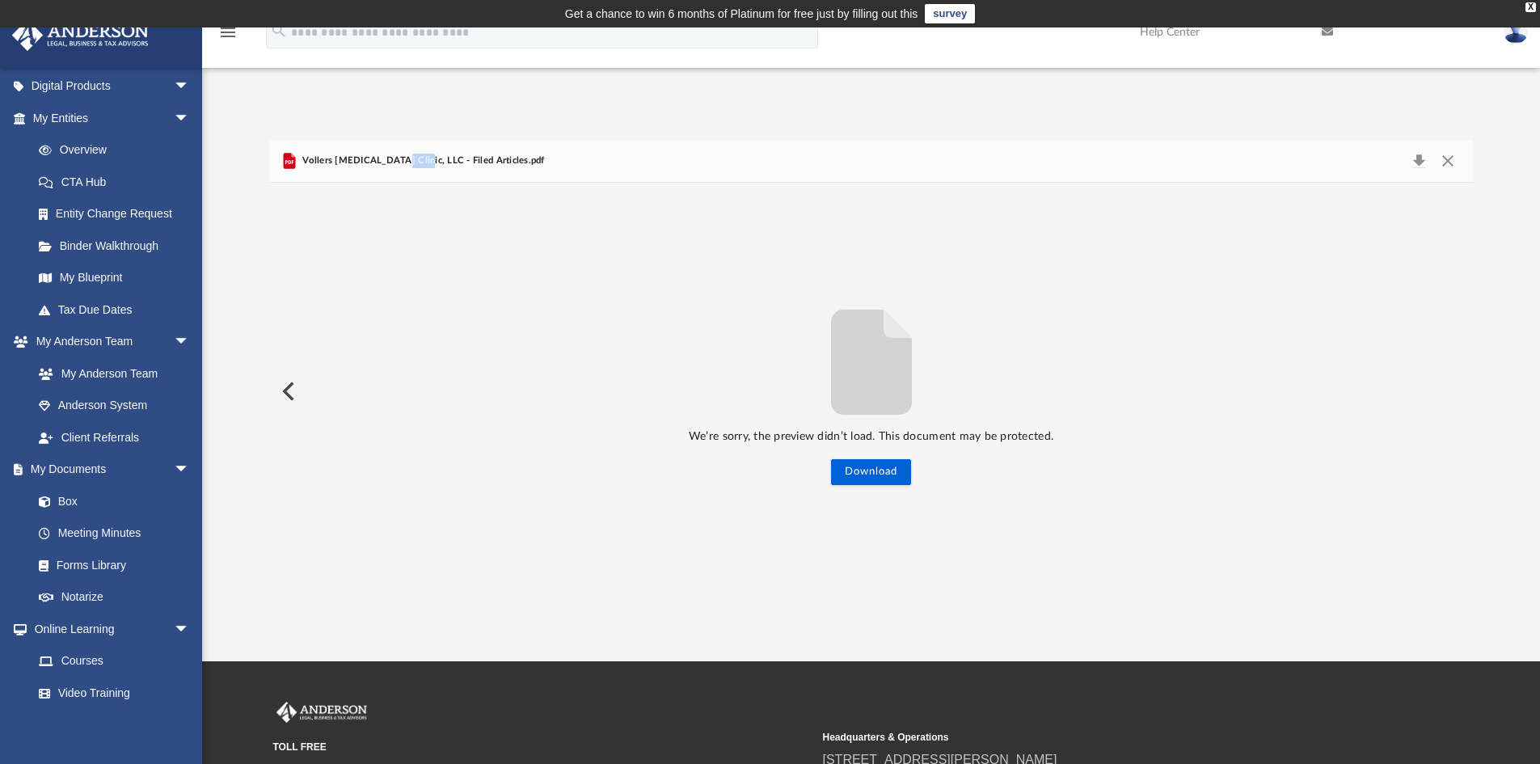
click at [399, 158] on span "Vollers Chiropractic Clinic, LLC - Filed Articles.pdf" at bounding box center [422, 161] width 246 height 15
click at [1414, 160] on button "Download" at bounding box center [1418, 161] width 29 height 23
click at [1414, 159] on button "Download" at bounding box center [1418, 161] width 29 height 23
click at [1413, 158] on button "Download" at bounding box center [1418, 161] width 29 height 23
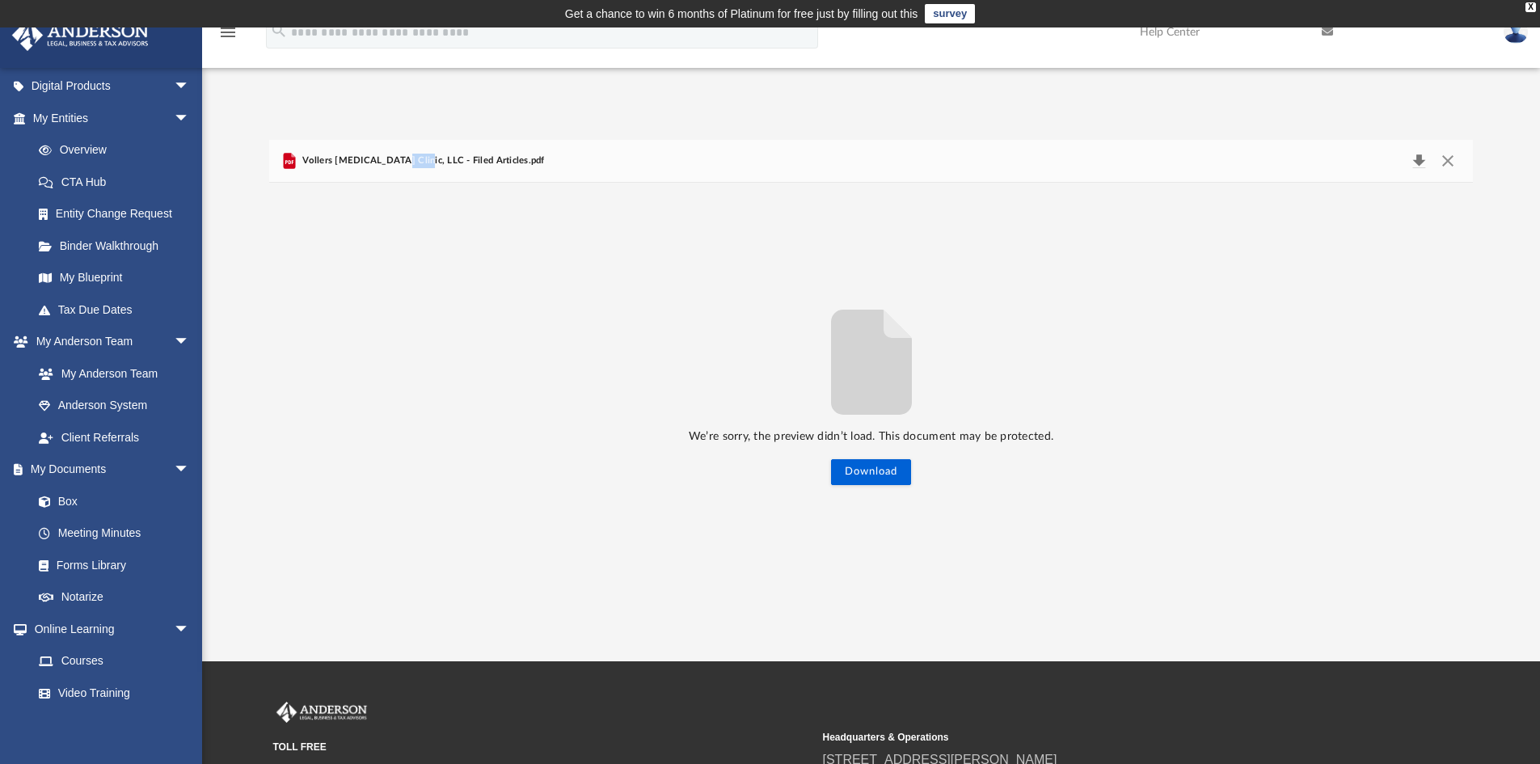
click at [1413, 157] on button "Download" at bounding box center [1418, 161] width 29 height 23
